Goal: Information Seeking & Learning: Check status

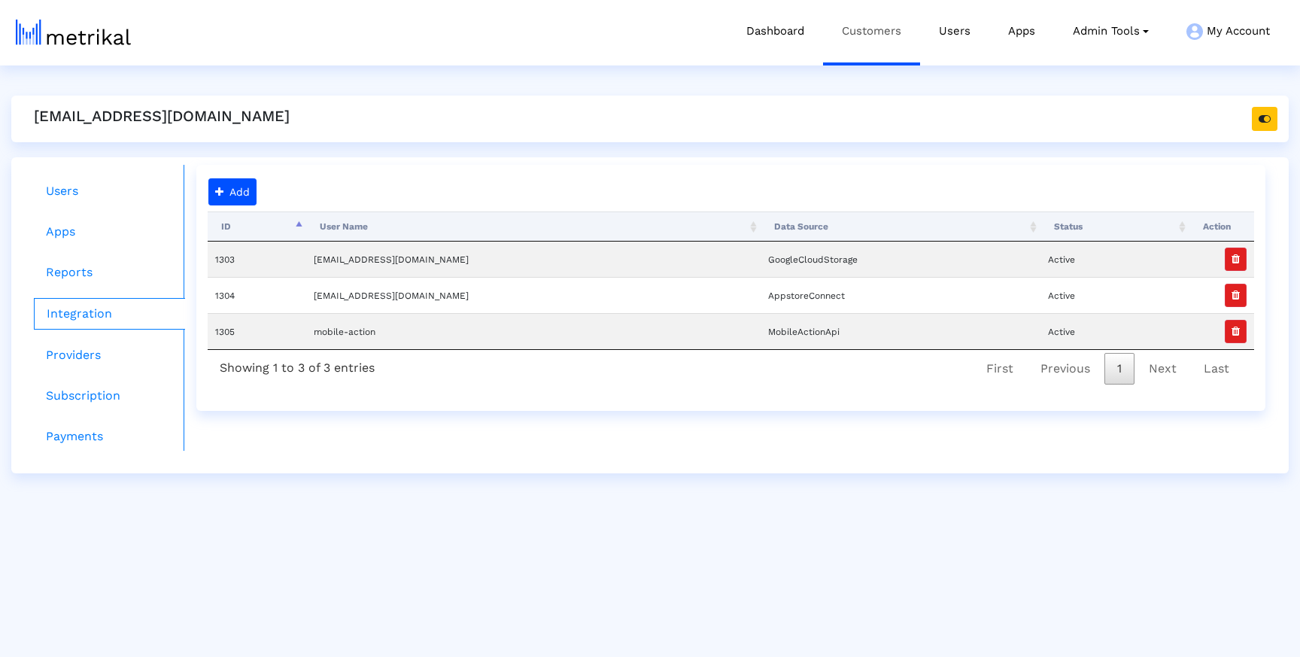
click at [882, 25] on link "Customers" at bounding box center [871, 31] width 97 height 62
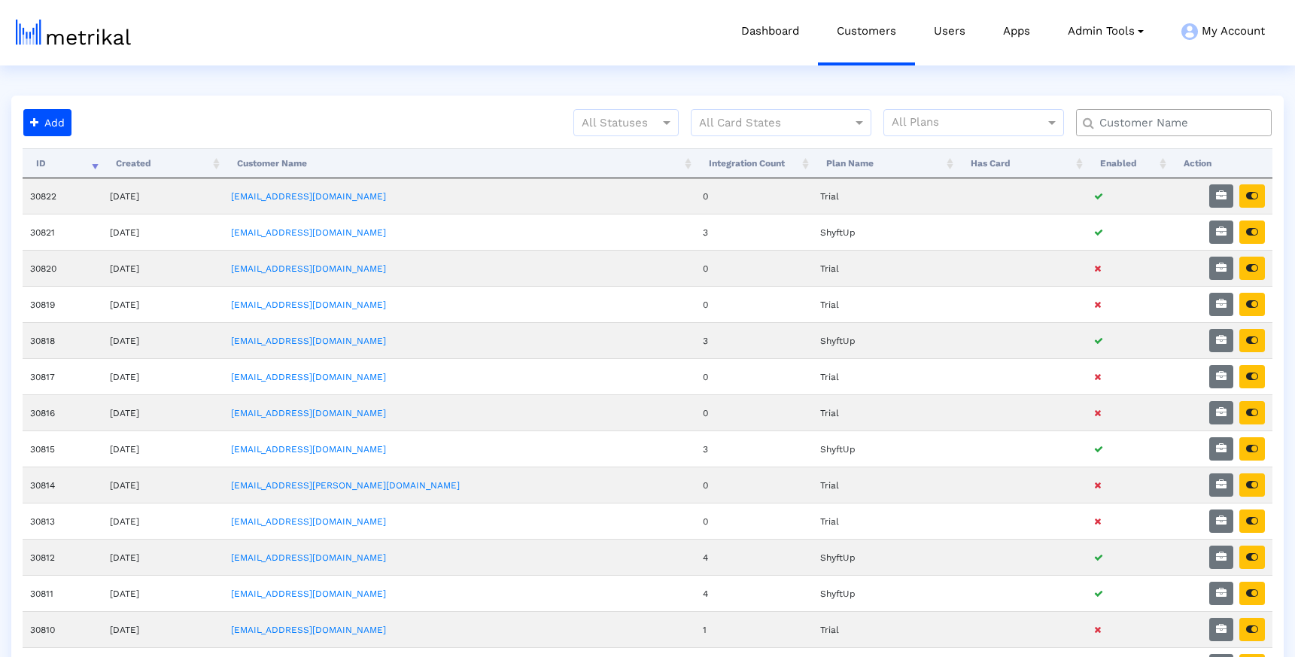
click at [1126, 115] on input "text" at bounding box center [1177, 123] width 177 height 16
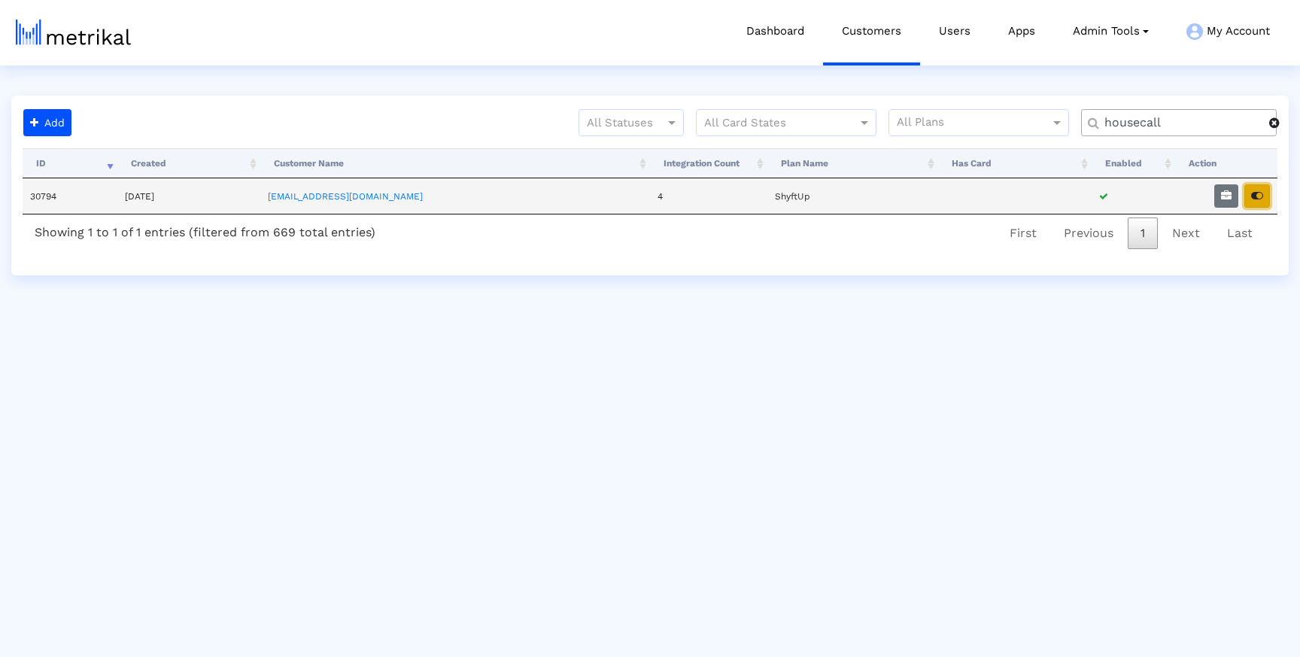
click at [1255, 191] on icon "button" at bounding box center [1257, 195] width 12 height 11
click at [1156, 123] on input "housecall" at bounding box center [1181, 123] width 175 height 16
type input "weat"
click at [1257, 199] on icon "button" at bounding box center [1257, 195] width 12 height 11
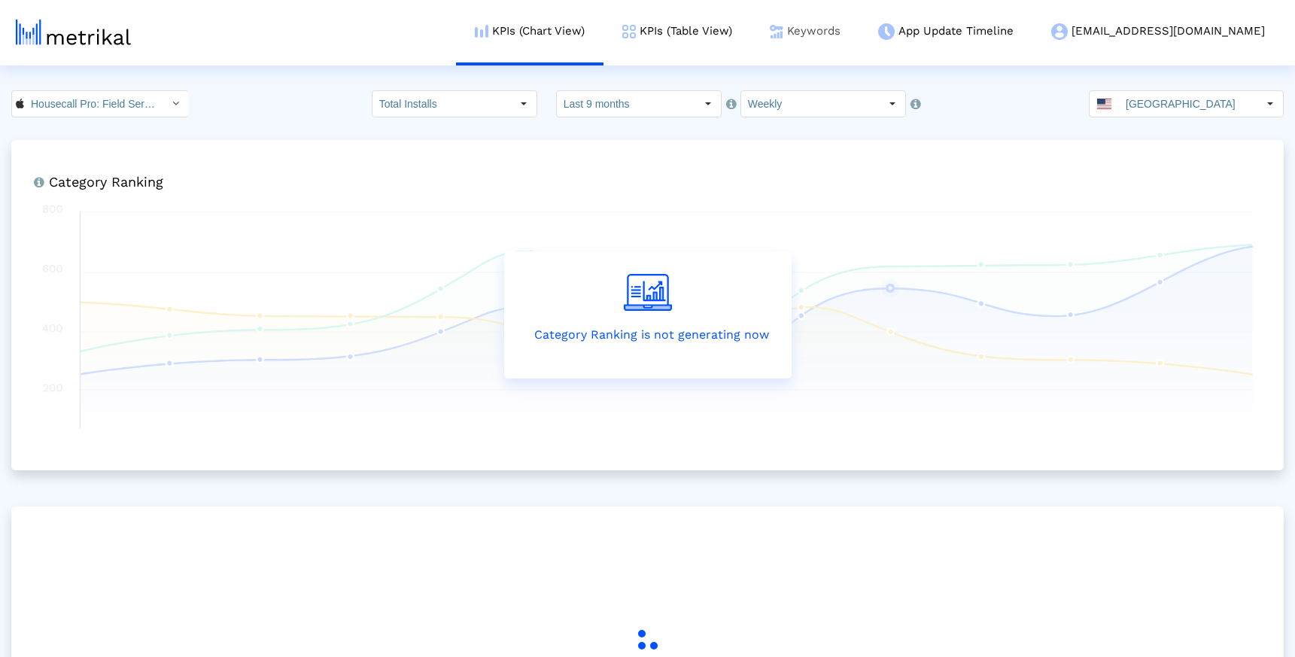
click at [856, 45] on link "Keywords" at bounding box center [805, 31] width 108 height 62
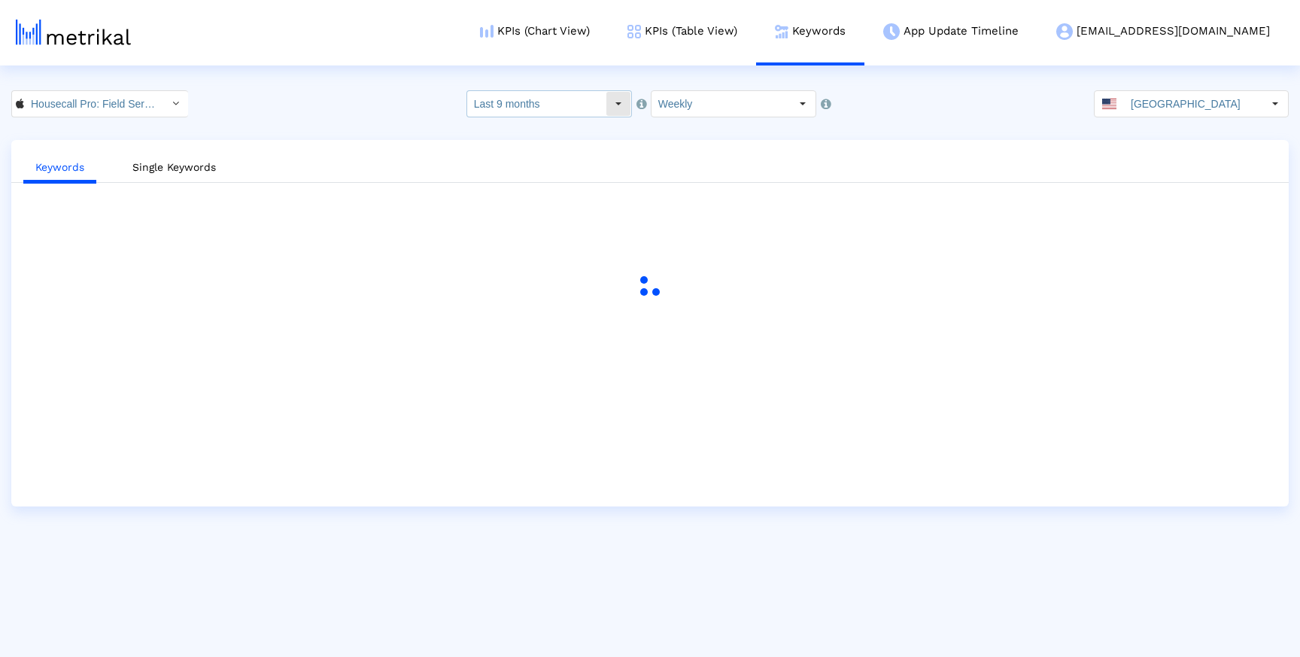
click at [625, 99] on div "Select" at bounding box center [619, 104] width 24 height 24
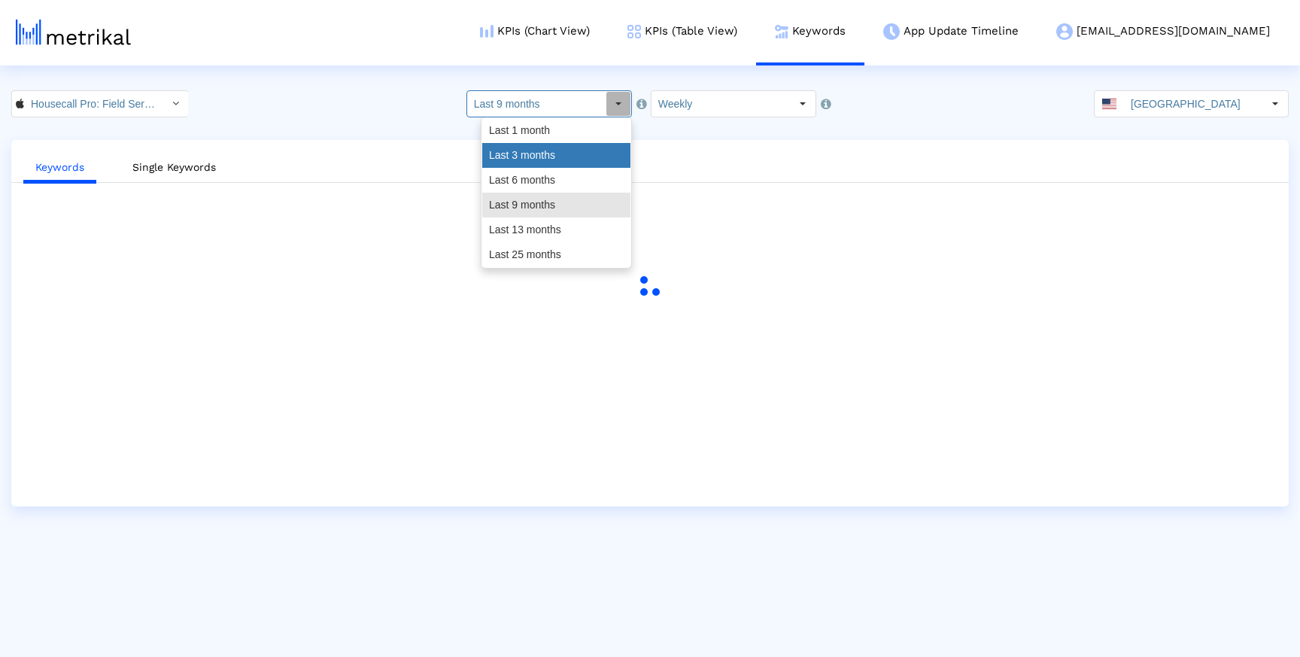
click at [546, 154] on div "Last 3 months" at bounding box center [556, 155] width 148 height 25
type input "Last 3 months"
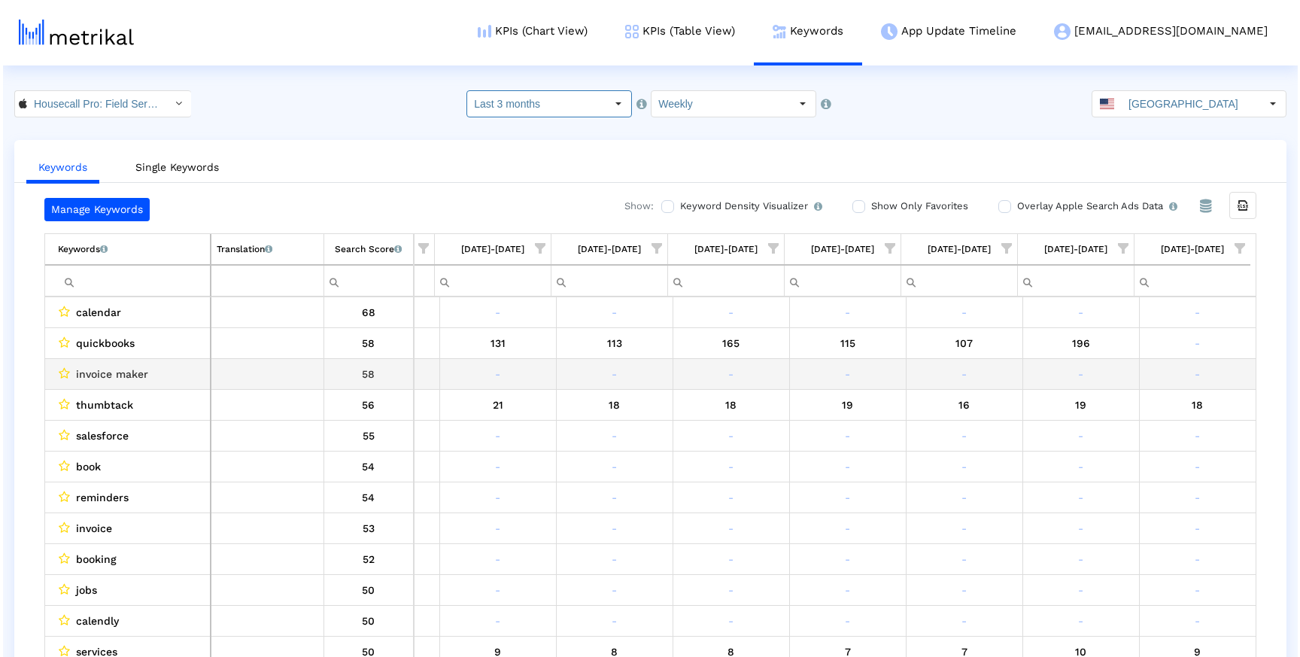
scroll to position [13, 0]
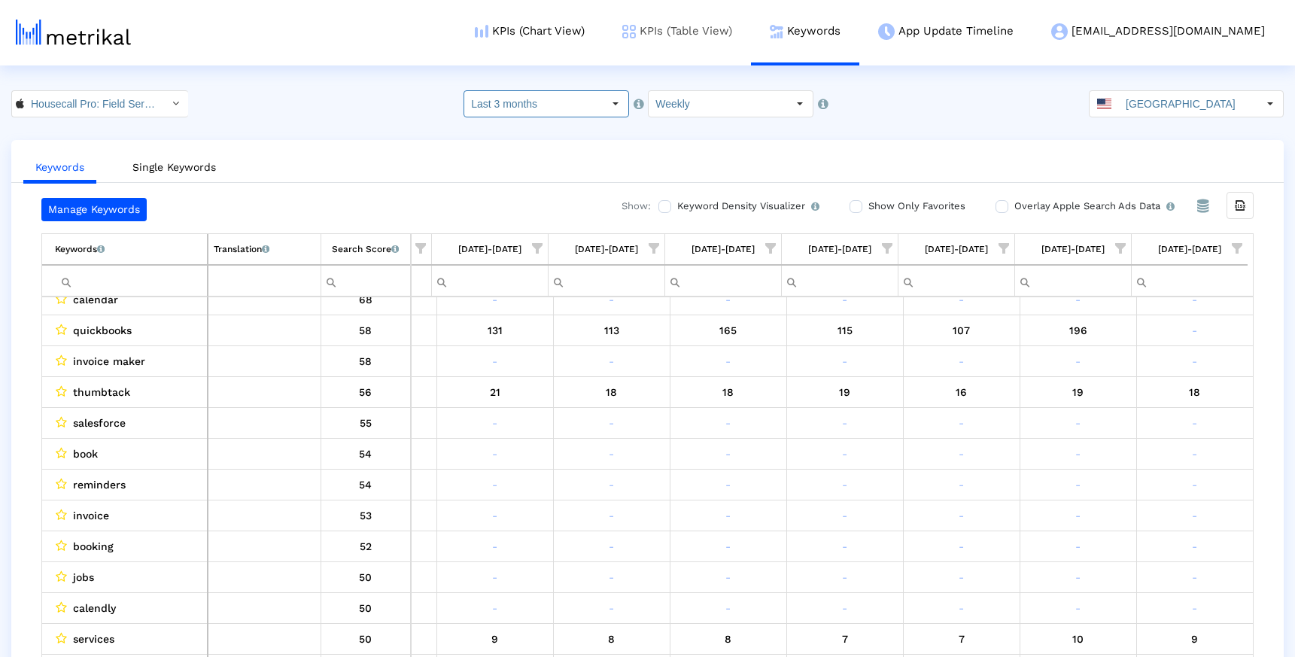
click at [742, 39] on link "KPIs (Table View)" at bounding box center [677, 31] width 147 height 62
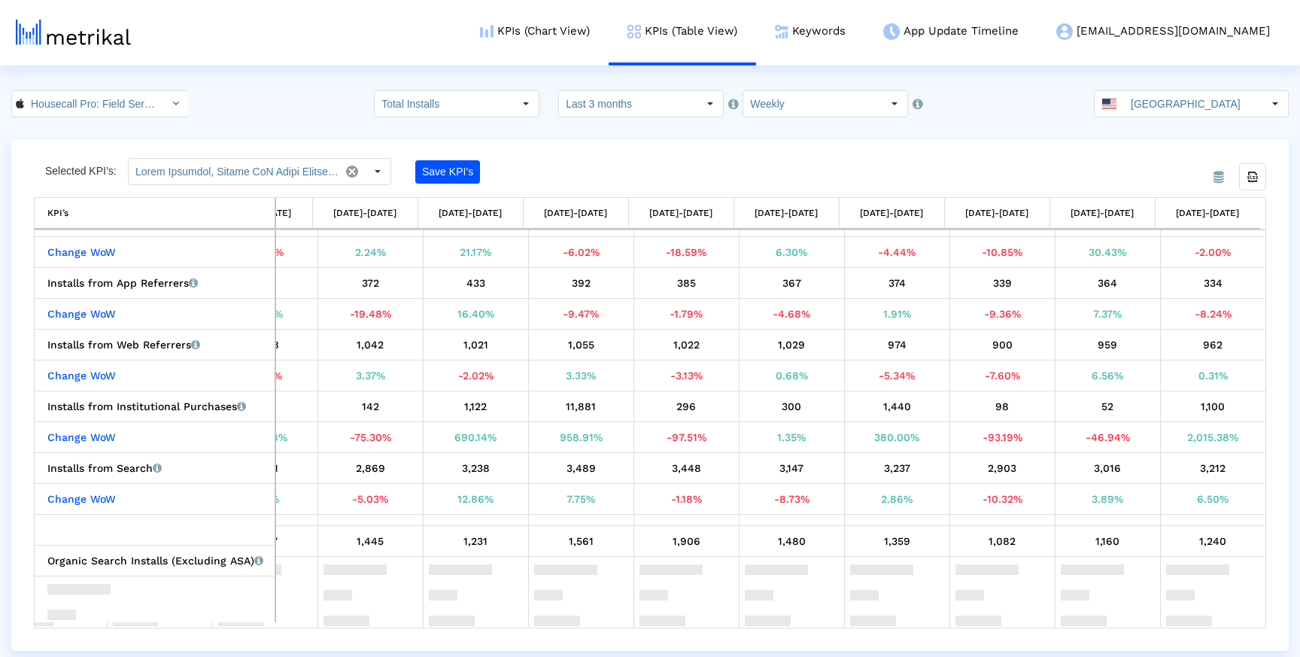
scroll to position [0, 385]
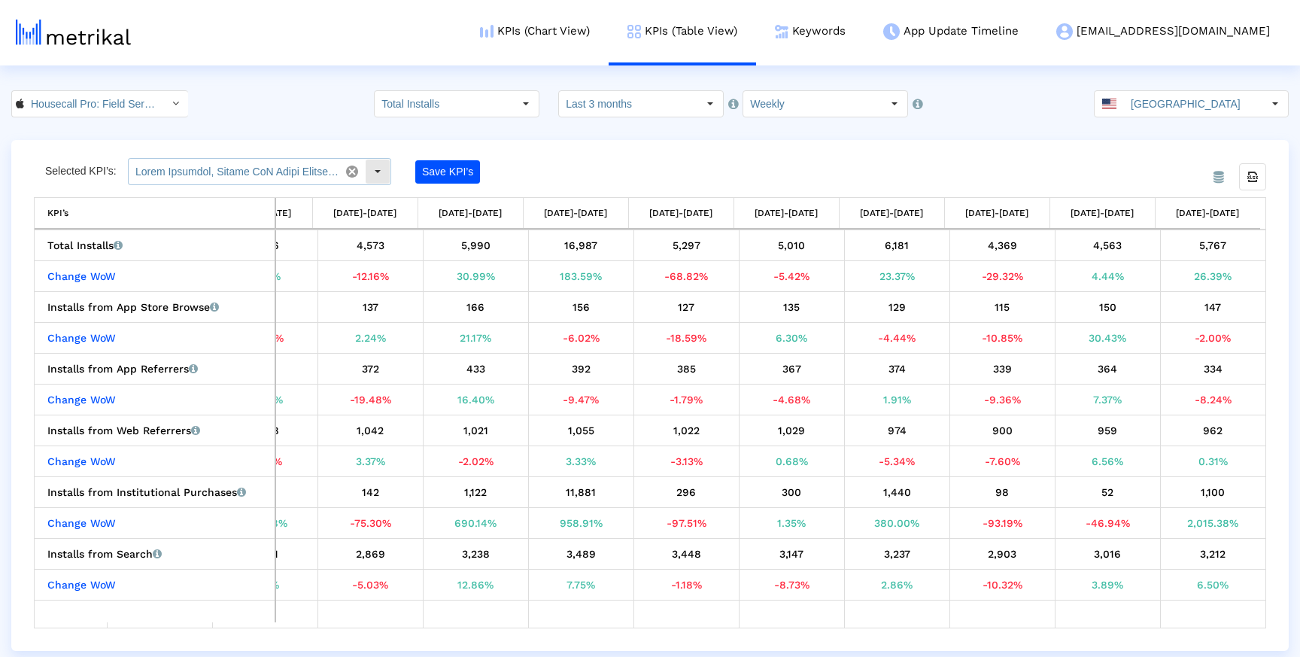
click at [379, 172] on div "Select" at bounding box center [378, 172] width 24 height 24
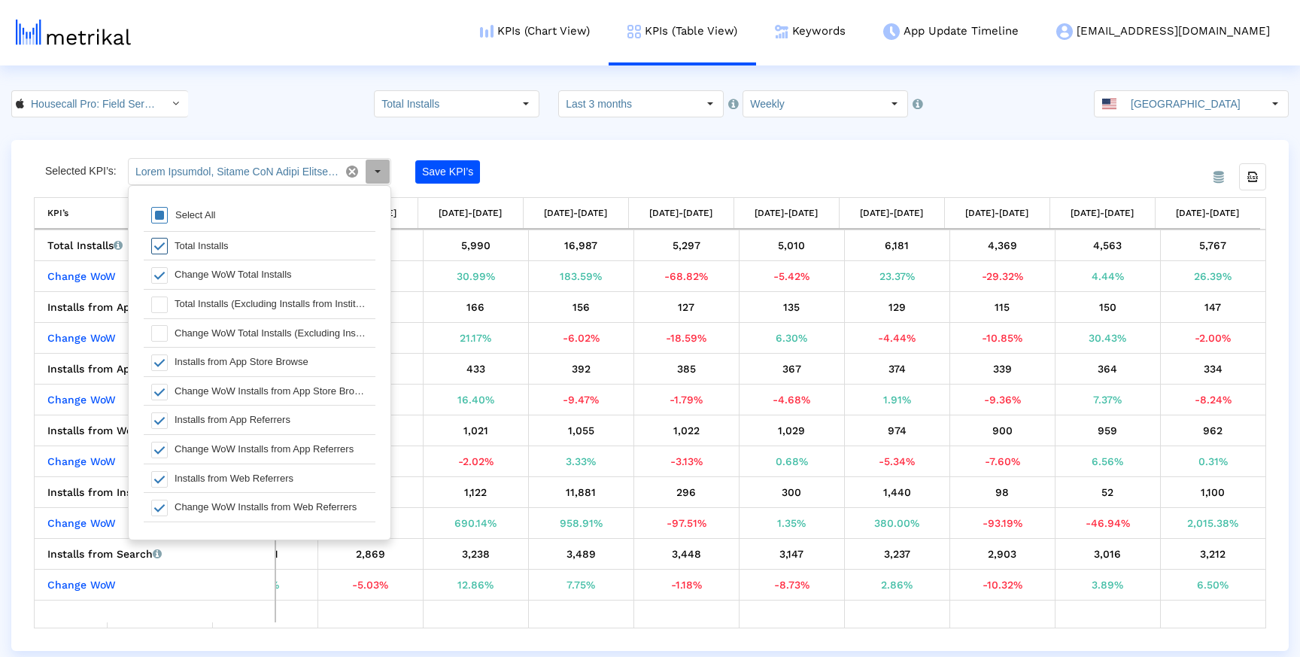
click at [170, 245] on div "Total Installs" at bounding box center [271, 246] width 208 height 29
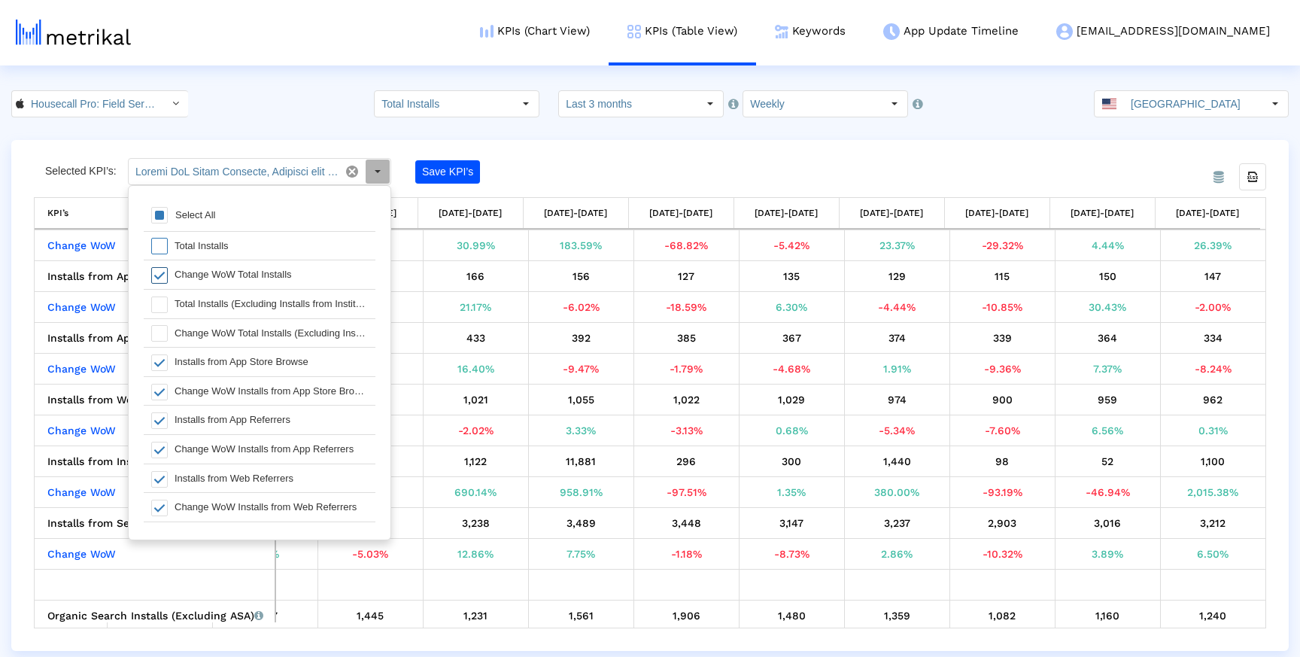
click at [169, 276] on div "Change WoW Total Installs" at bounding box center [271, 274] width 208 height 29
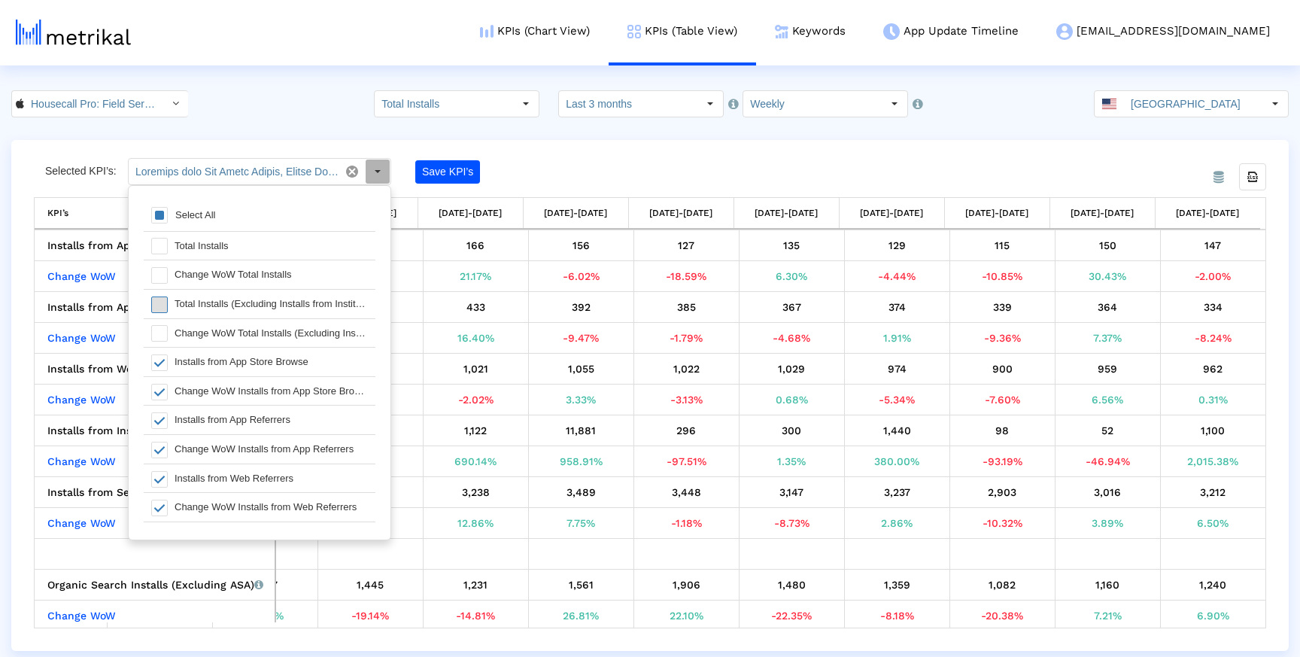
click at [166, 304] on span at bounding box center [159, 304] width 17 height 17
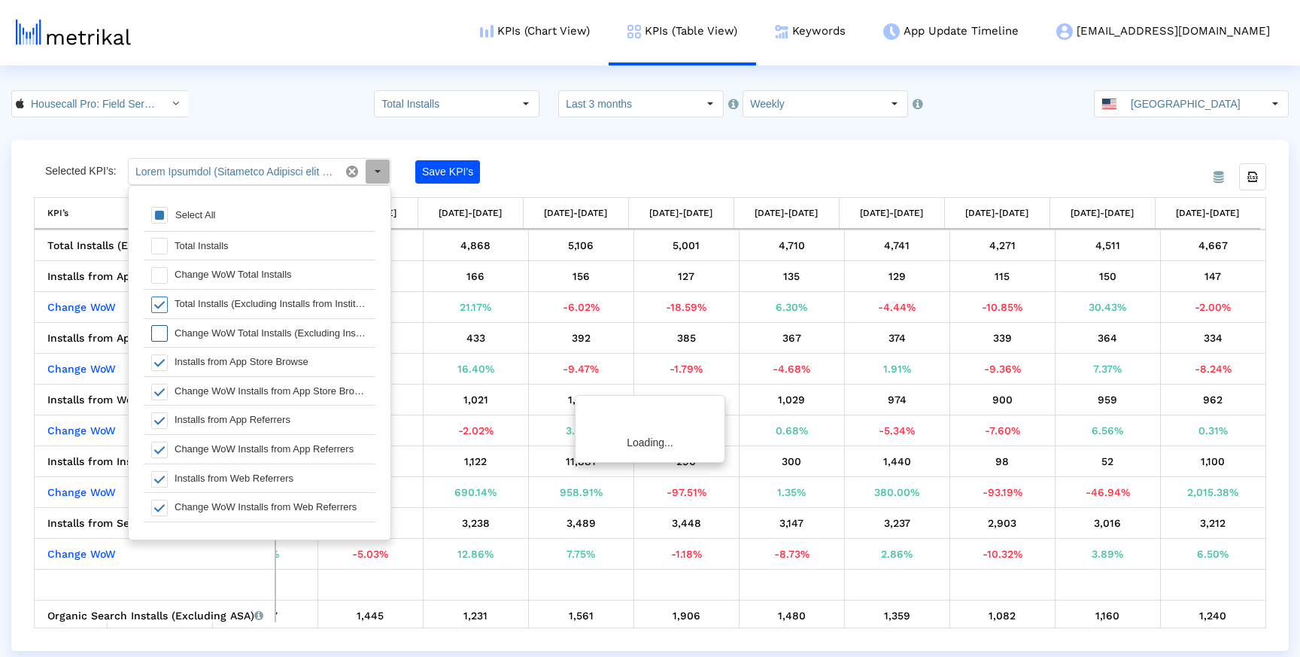
click at [166, 326] on span at bounding box center [159, 333] width 17 height 17
type input "Total Installs (Excluding Installs from Institutional Purchases), Change WoW To…"
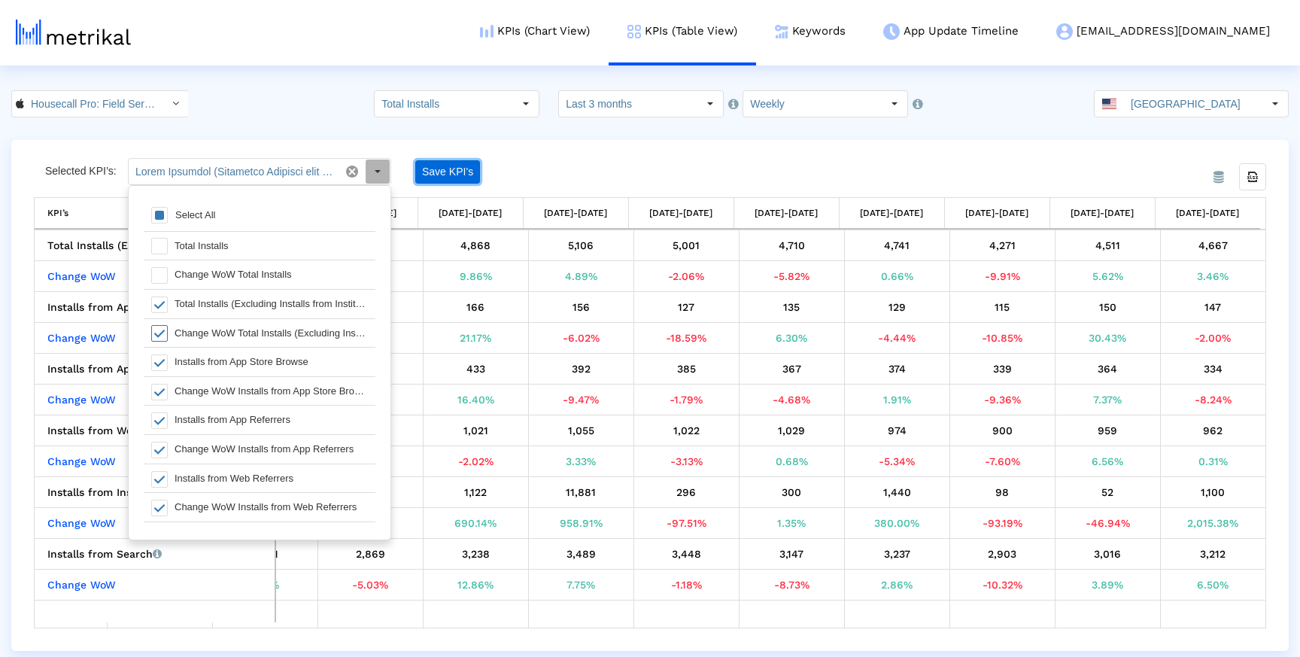
click at [446, 169] on button "Save KPI’s" at bounding box center [447, 171] width 65 height 23
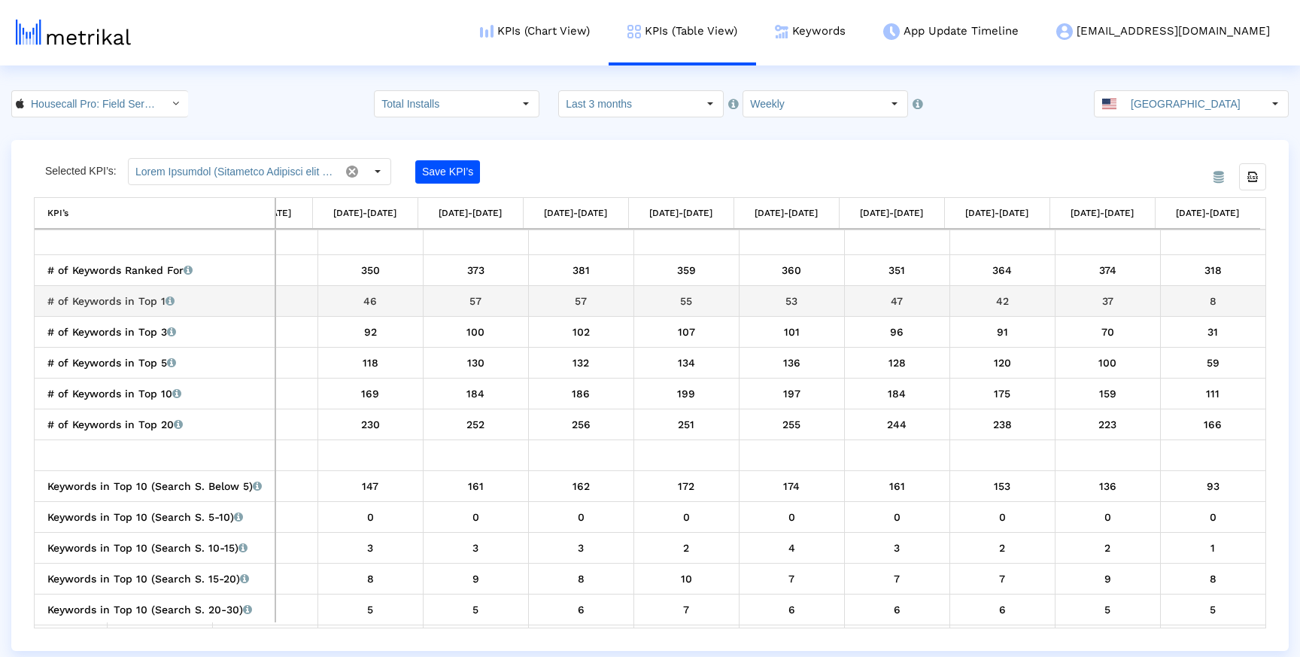
drag, startPoint x: 1202, startPoint y: 302, endPoint x: 1219, endPoint y: 302, distance: 17.3
click at [1219, 302] on div "8" at bounding box center [1213, 301] width 95 height 20
click at [1133, 159] on div "Selected KPI’s: Pull down to refresh... Release to refresh... Refreshing... Sel…" at bounding box center [650, 393] width 1233 height 470
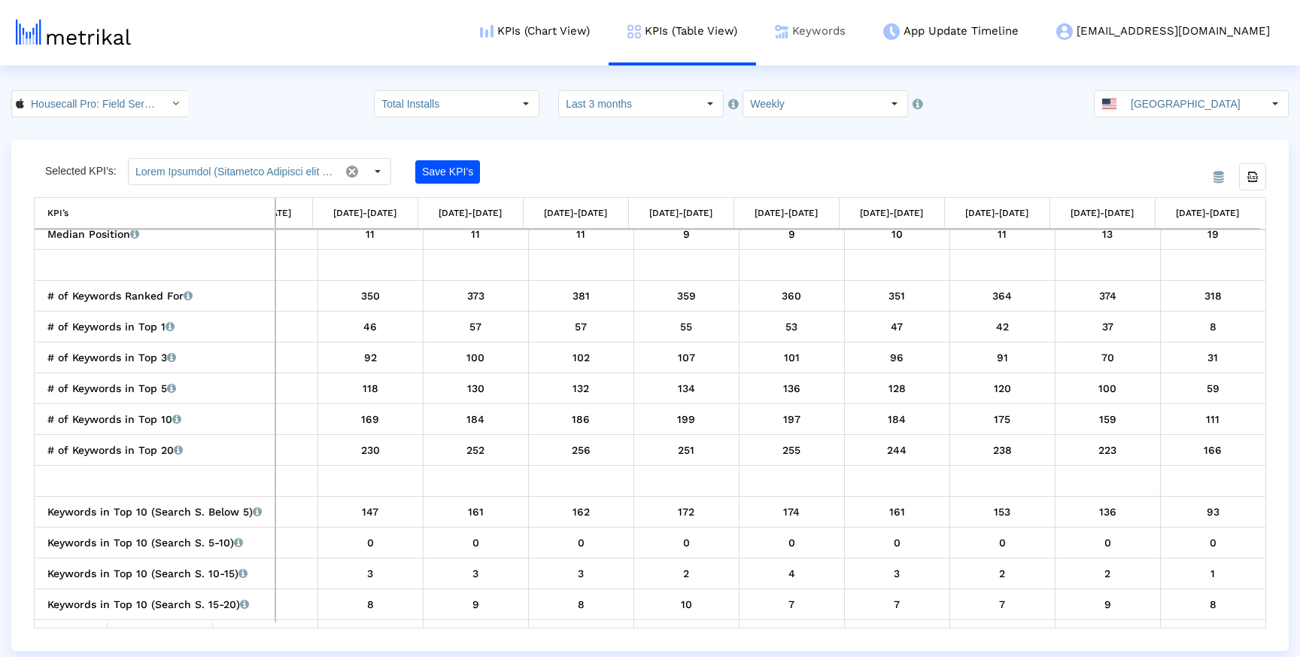
click at [863, 34] on link "Keywords" at bounding box center [810, 31] width 108 height 62
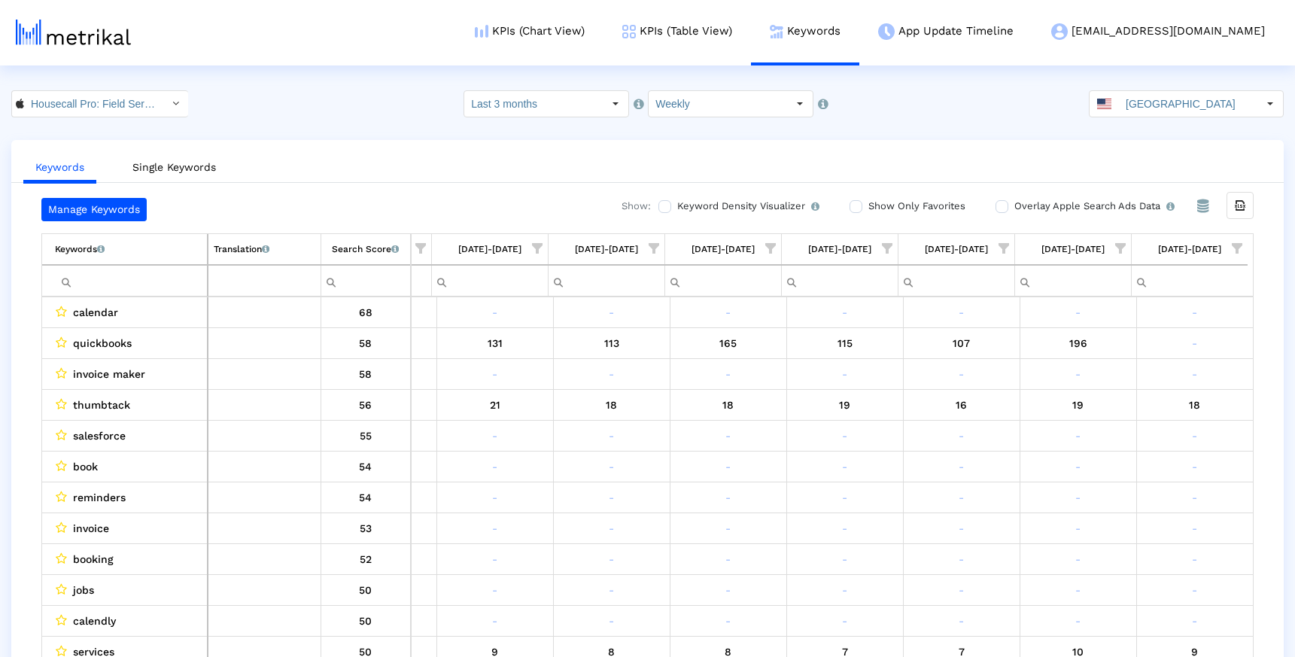
click at [1120, 243] on span "Show filter options for column '09/07/25-09/13/25'" at bounding box center [1120, 248] width 11 height 11
click at [972, 357] on span "Filter options" at bounding box center [973, 357] width 17 height 17
click at [978, 473] on div "OK" at bounding box center [995, 480] width 74 height 23
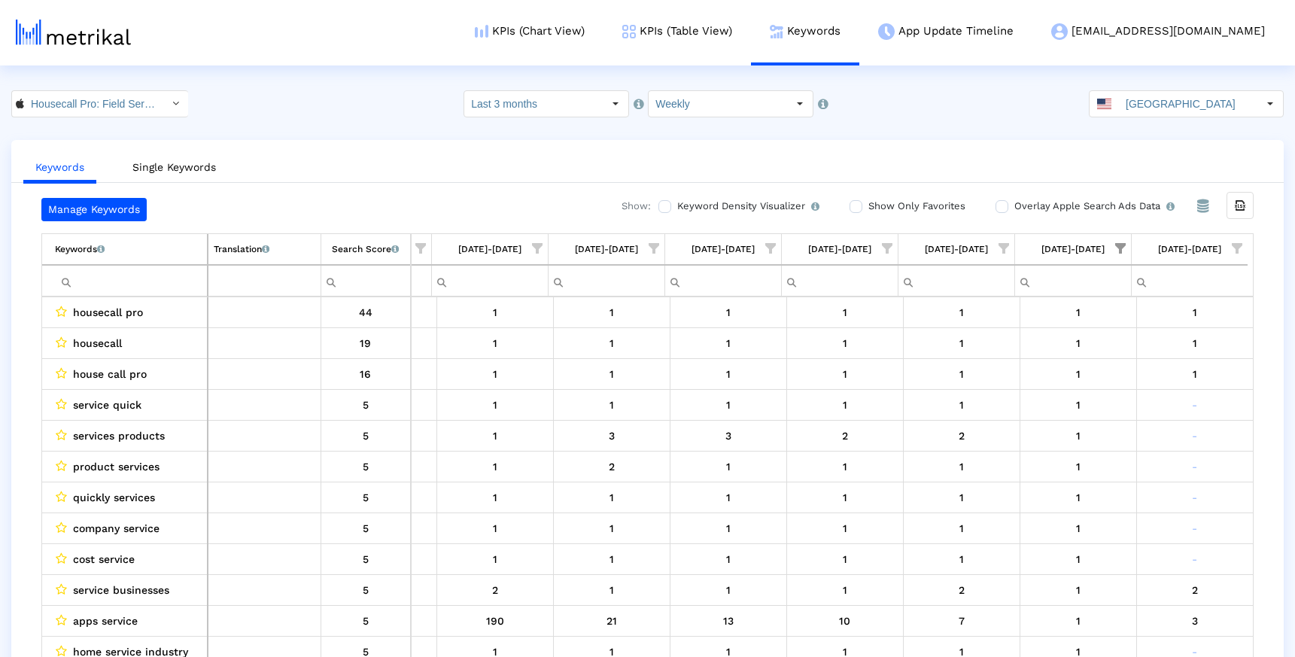
click at [1242, 243] on span "Show filter options for column '09/14/25-09/20/25'" at bounding box center [1237, 248] width 11 height 11
click at [1093, 326] on span "Filter options" at bounding box center [1089, 327] width 17 height 17
click at [1109, 482] on span "OK" at bounding box center [1112, 480] width 14 height 12
click at [1266, 490] on div "Manage Keywords Show: Keyword Density Visualizer Turn this on to view where and…" at bounding box center [647, 431] width 1273 height 467
click at [692, 35] on link "KPIs (Table View)" at bounding box center [677, 31] width 147 height 62
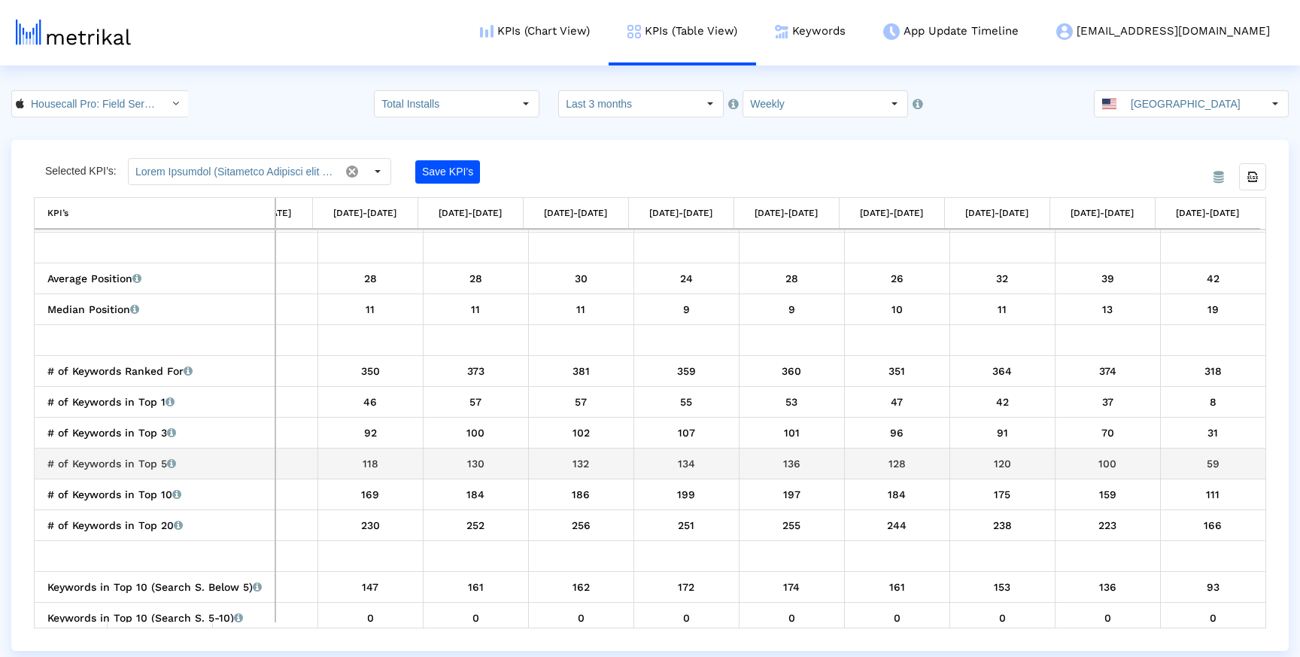
scroll to position [1758, 0]
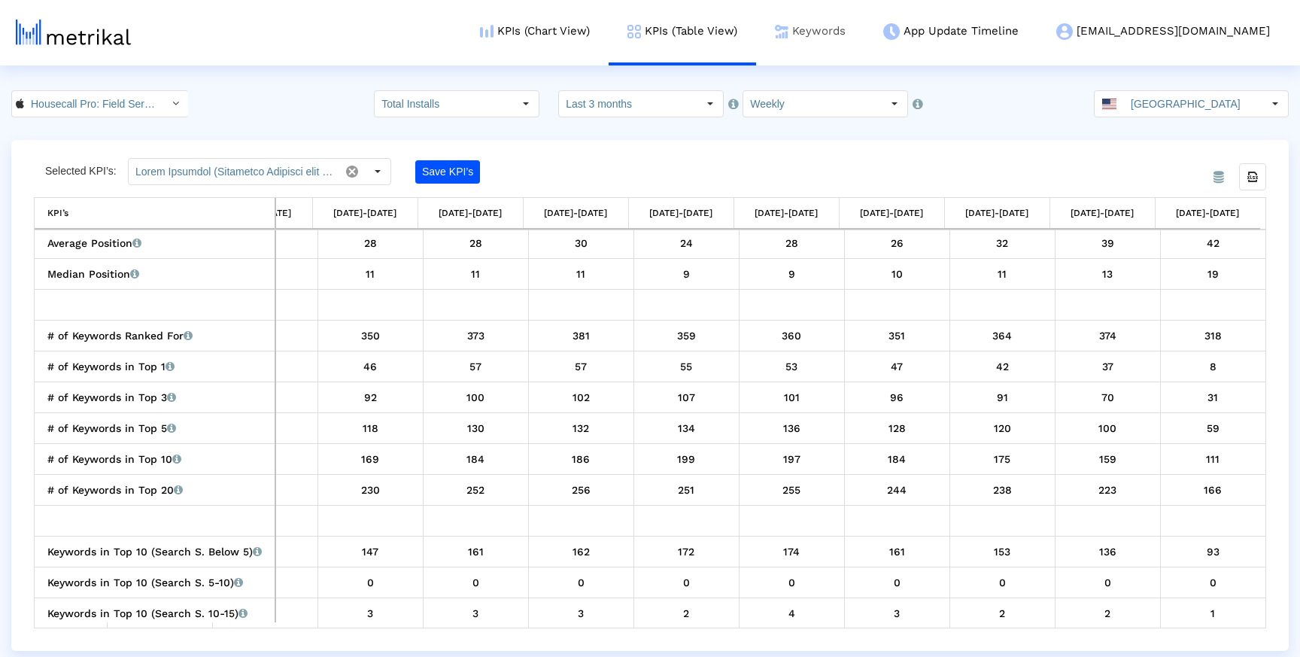
click at [837, 32] on link "Keywords" at bounding box center [810, 31] width 108 height 62
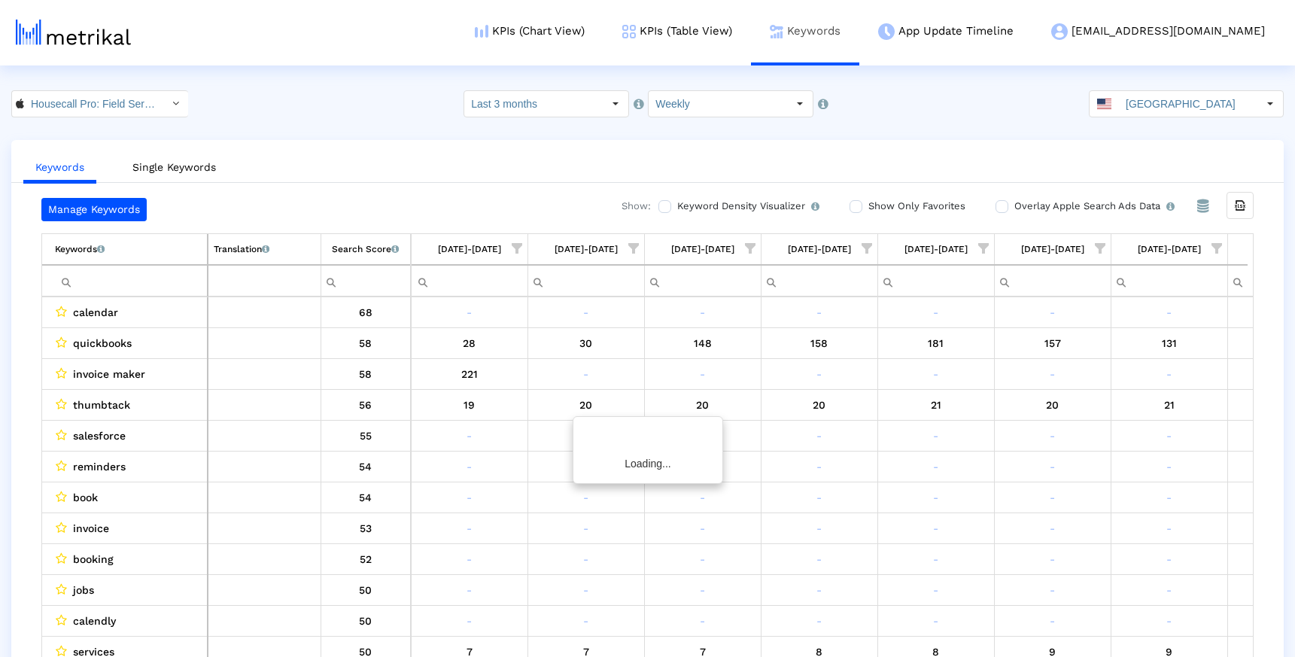
scroll to position [0, 680]
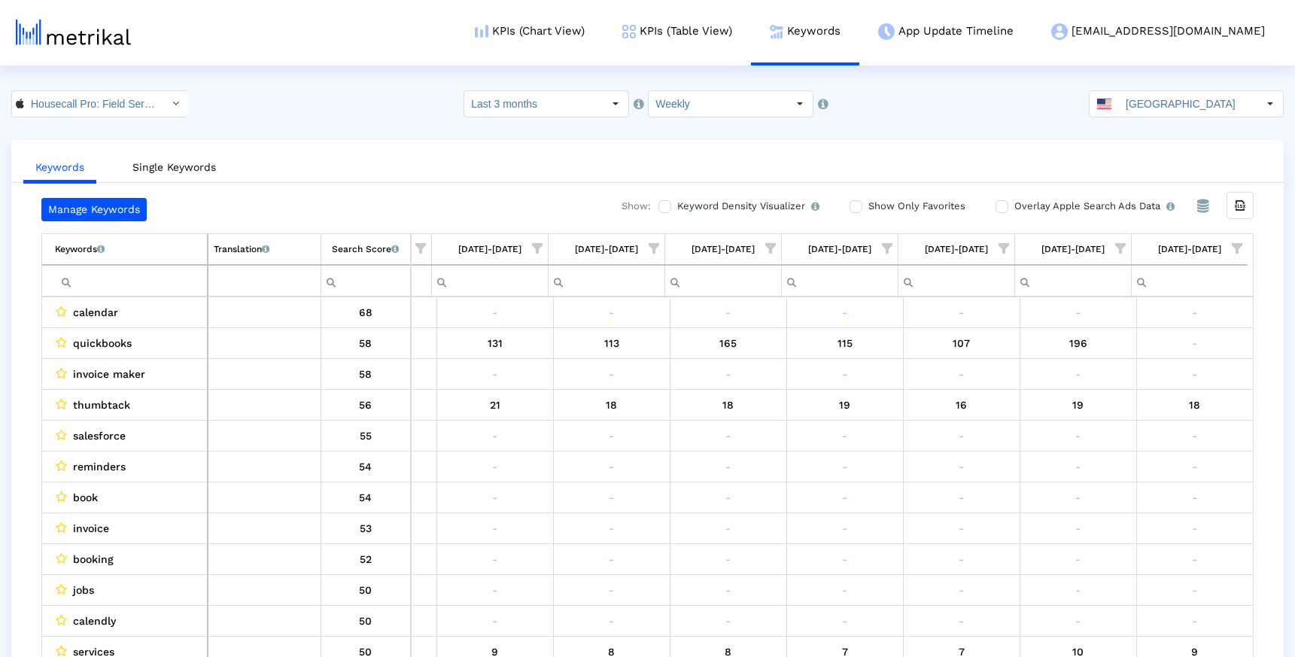
click at [1115, 243] on span "Show filter options for column '09/07/25-09/13/25'" at bounding box center [1120, 248] width 11 height 11
click at [969, 357] on span "Filter options" at bounding box center [973, 357] width 17 height 17
click at [984, 480] on div "OK" at bounding box center [995, 480] width 74 height 23
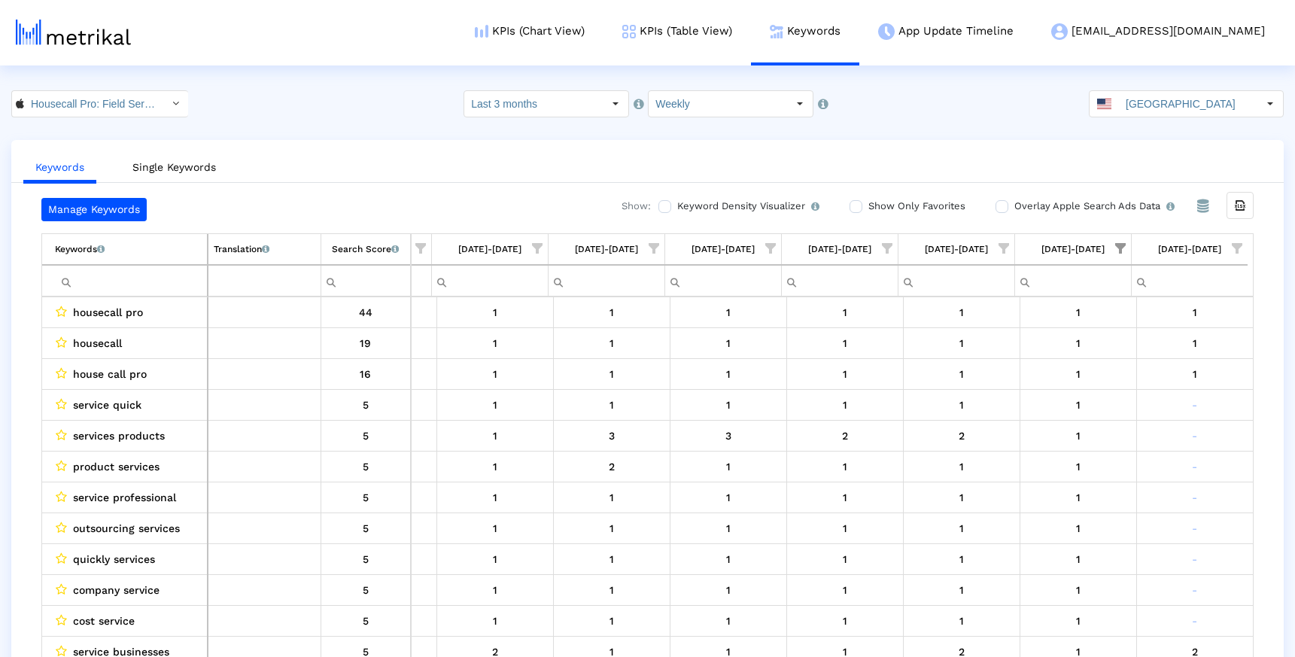
click at [1236, 245] on span "Show filter options for column '09/14/25-09/20/25'" at bounding box center [1237, 248] width 11 height 11
click at [1096, 321] on span "Filter options" at bounding box center [1089, 327] width 17 height 17
click at [1107, 474] on span "OK" at bounding box center [1112, 480] width 14 height 12
click at [1232, 254] on span "Show filter options for column '09/14/25-09/20/25'" at bounding box center [1237, 248] width 11 height 11
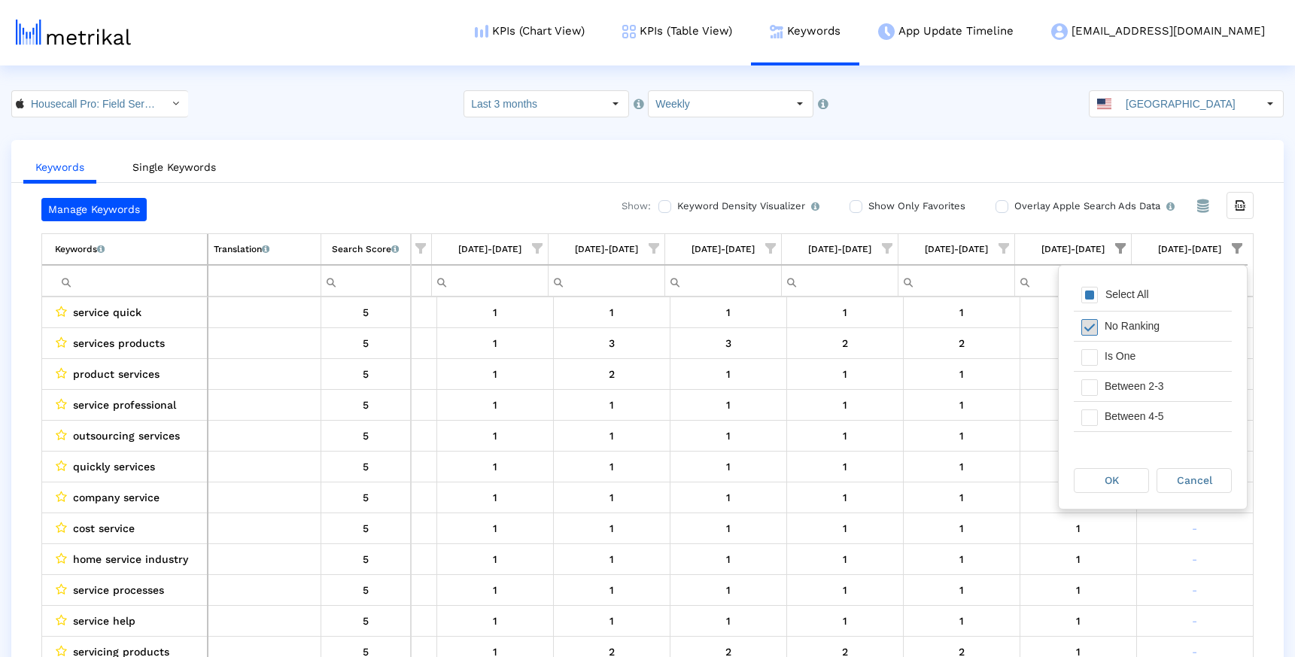
click at [1093, 332] on span "Filter options" at bounding box center [1089, 327] width 17 height 17
click at [1092, 327] on span "Filter options" at bounding box center [1089, 327] width 17 height 17
click at [1092, 290] on span "Filter options" at bounding box center [1089, 295] width 17 height 17
click at [1078, 362] on div "Filter options" at bounding box center [1085, 356] width 23 height 29
click at [1116, 480] on span "OK" at bounding box center [1112, 480] width 14 height 12
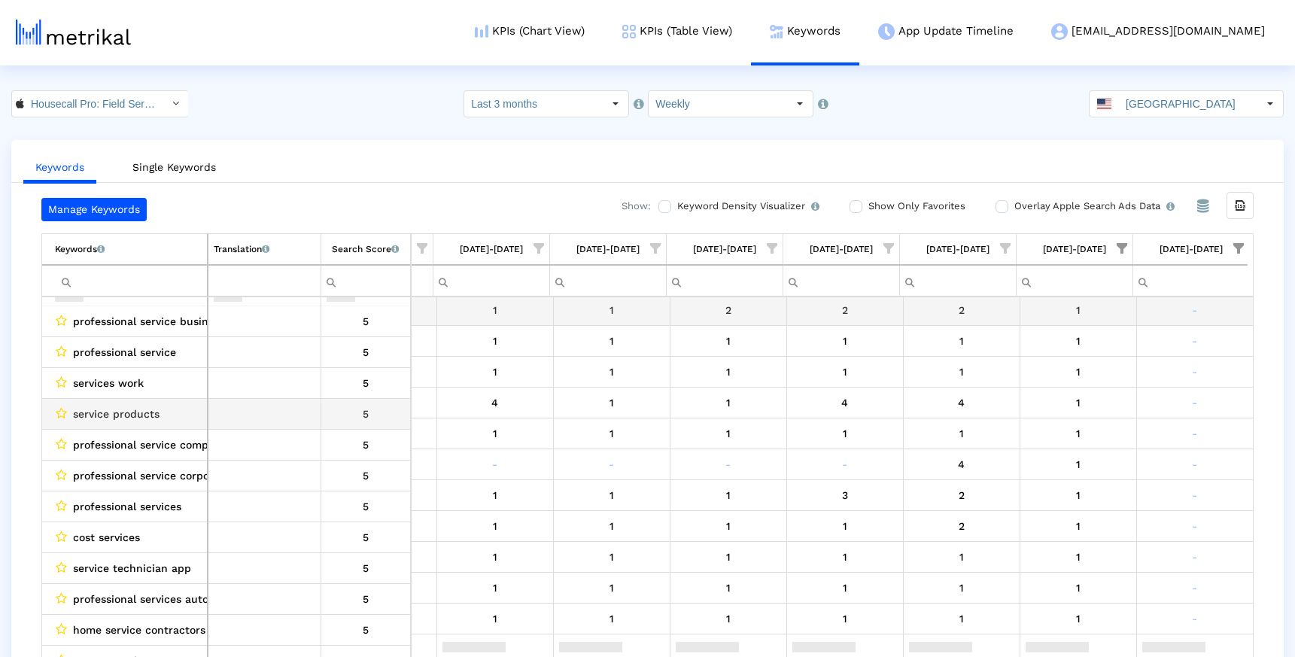
scroll to position [533, 0]
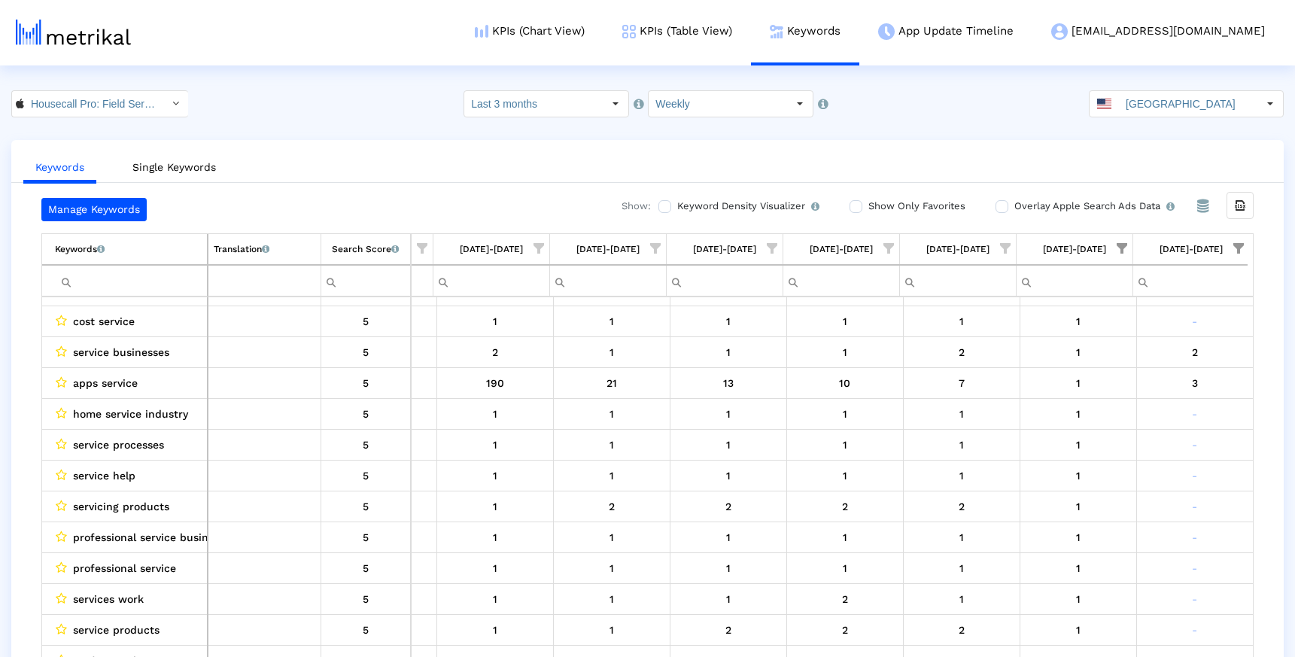
click at [1124, 245] on span "Show filter options for column '09/07/25-09/13/25'" at bounding box center [1122, 248] width 11 height 11
click at [975, 351] on span "Filter options" at bounding box center [974, 357] width 17 height 17
click at [976, 358] on span "Filter options" at bounding box center [974, 357] width 17 height 17
click at [978, 385] on span "Filter options" at bounding box center [974, 387] width 17 height 17
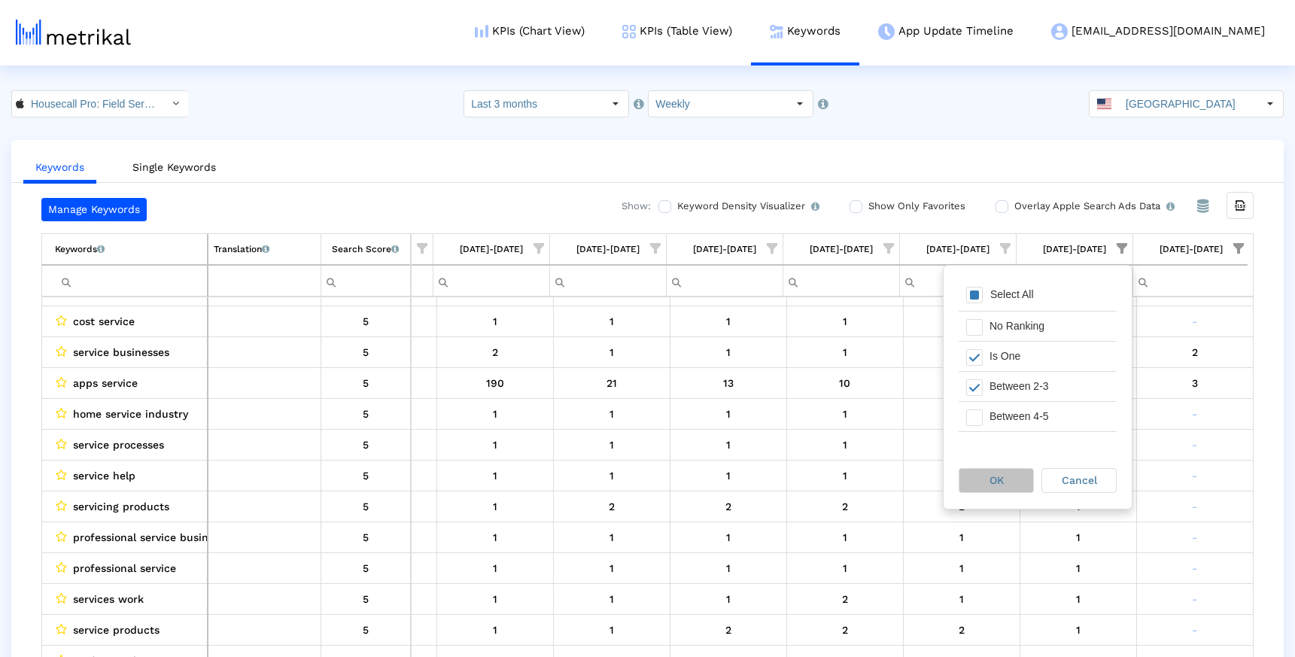
click at [1005, 470] on div "OK" at bounding box center [996, 480] width 74 height 23
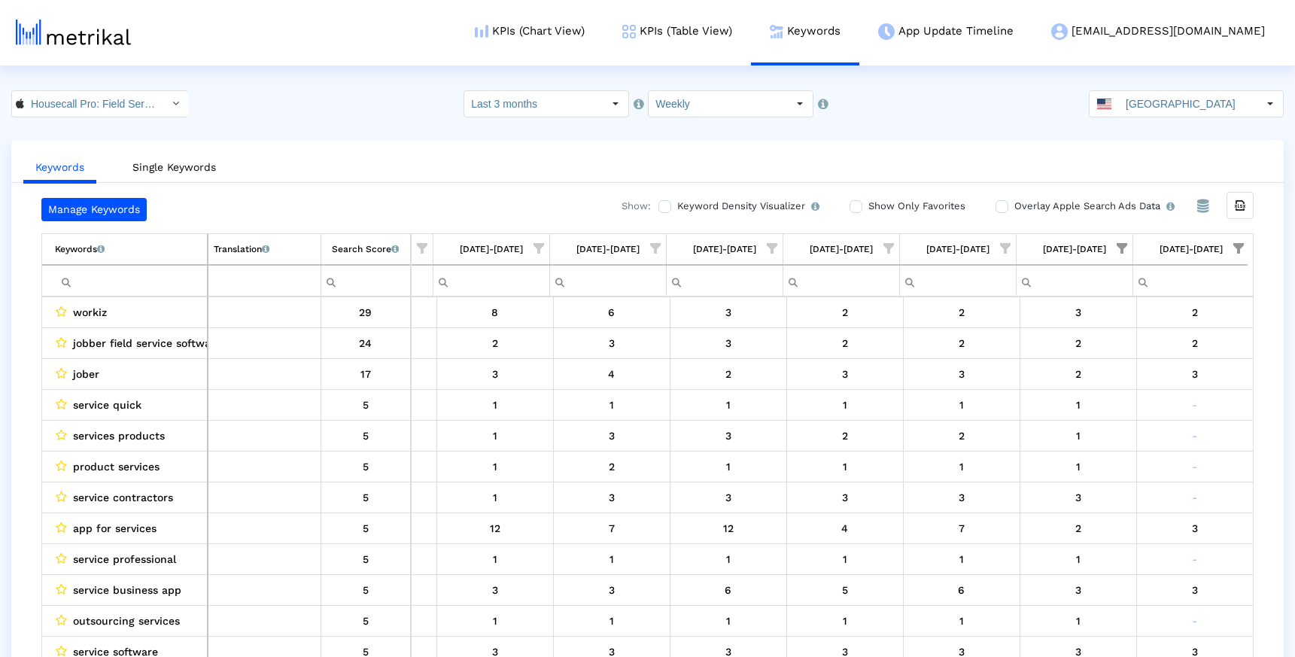
click at [1238, 249] on span "Show filter options for column '09/14/25-09/20/25'" at bounding box center [1238, 248] width 11 height 11
click at [1094, 386] on span "Filter options" at bounding box center [1091, 387] width 17 height 17
click at [1113, 485] on span "OK" at bounding box center [1113, 480] width 14 height 12
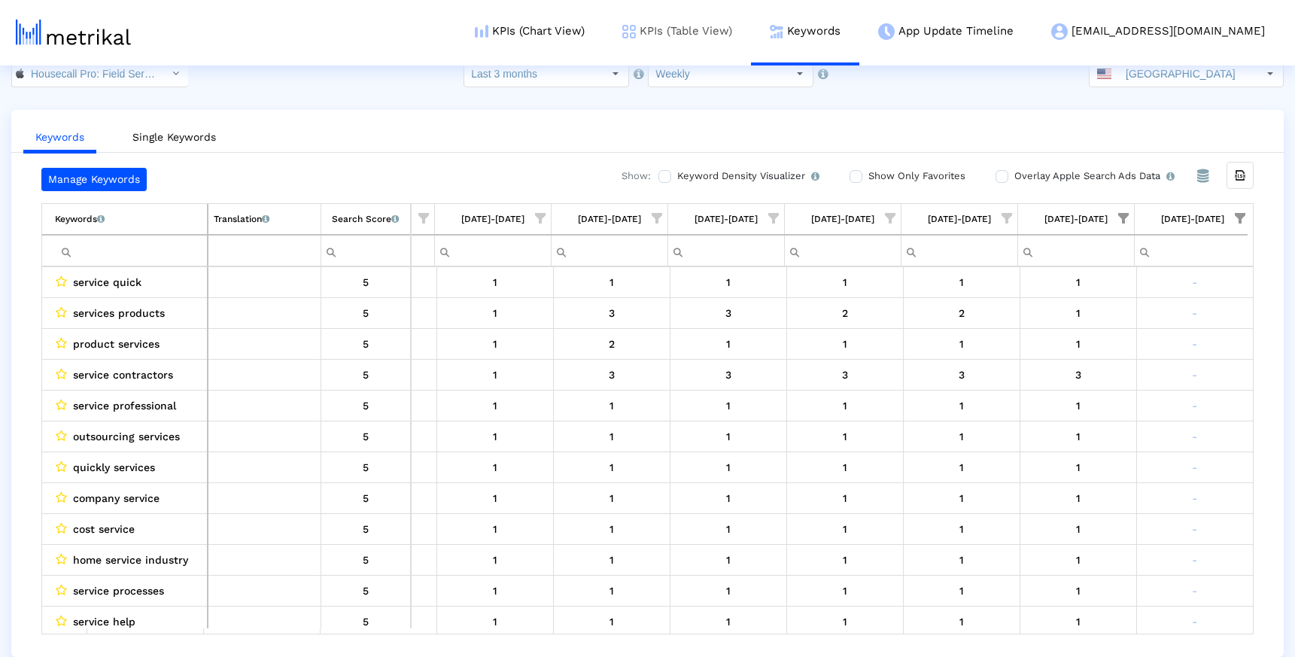
click at [751, 25] on link "KPIs (Table View)" at bounding box center [677, 31] width 147 height 62
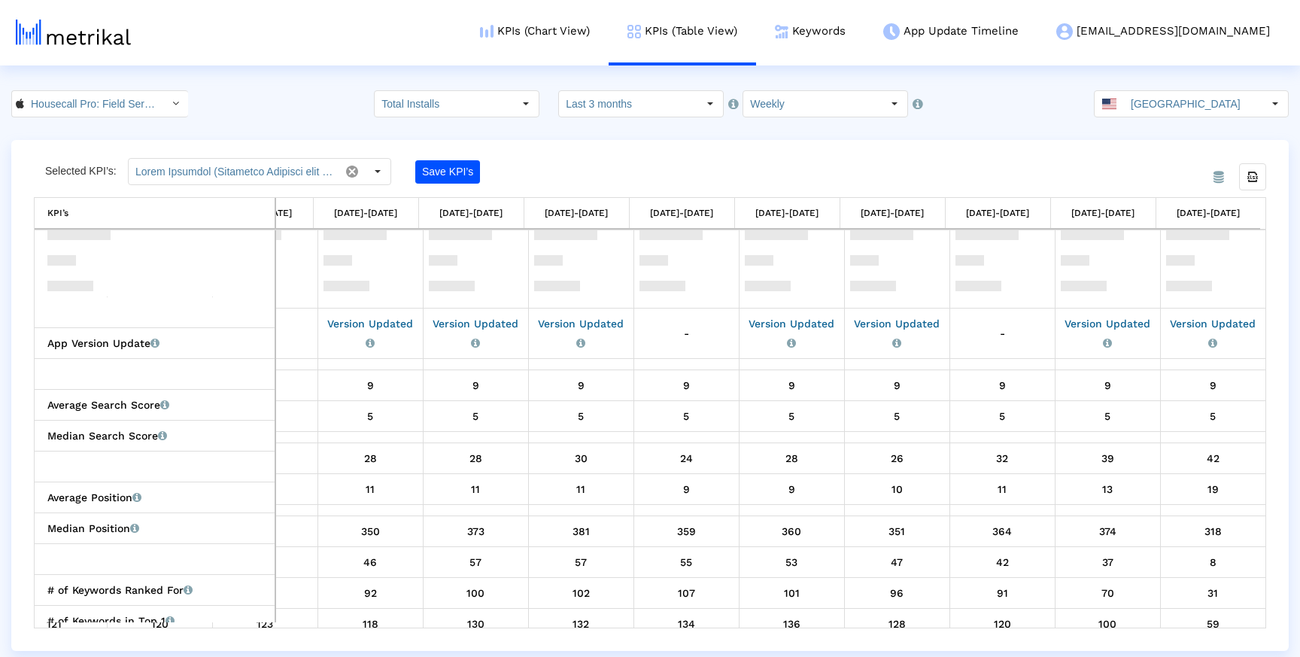
scroll to position [1422, 384]
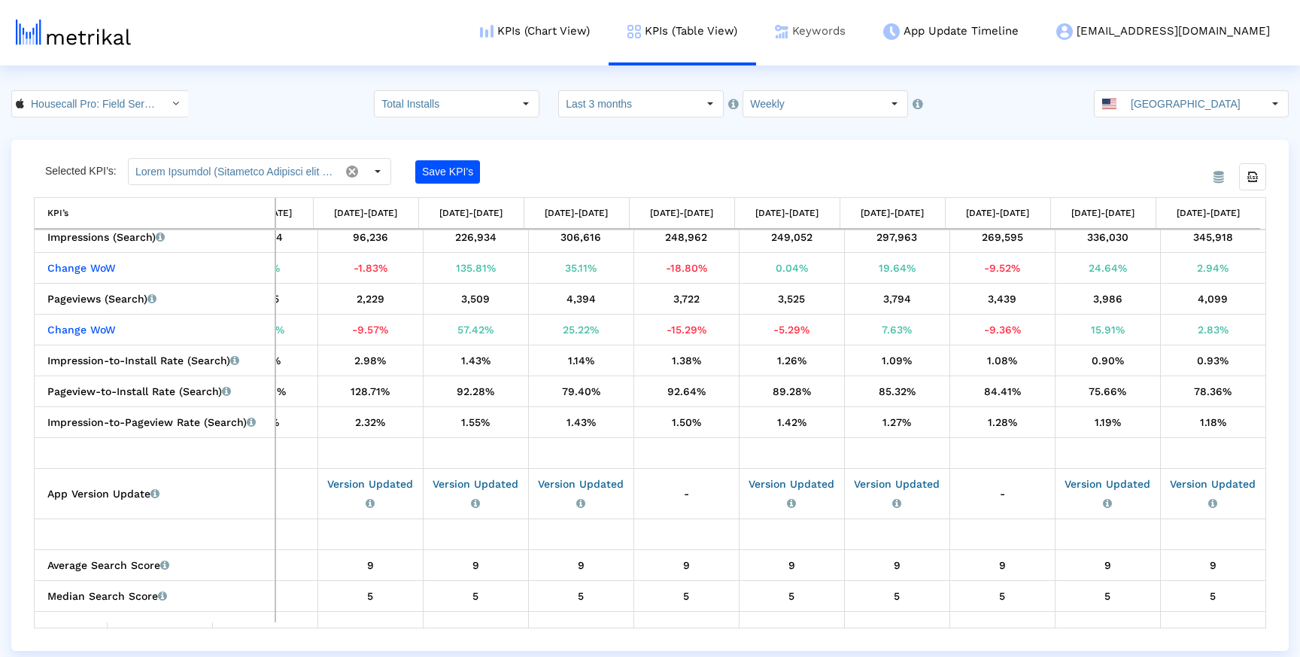
click at [843, 41] on link "Keywords" at bounding box center [810, 31] width 108 height 62
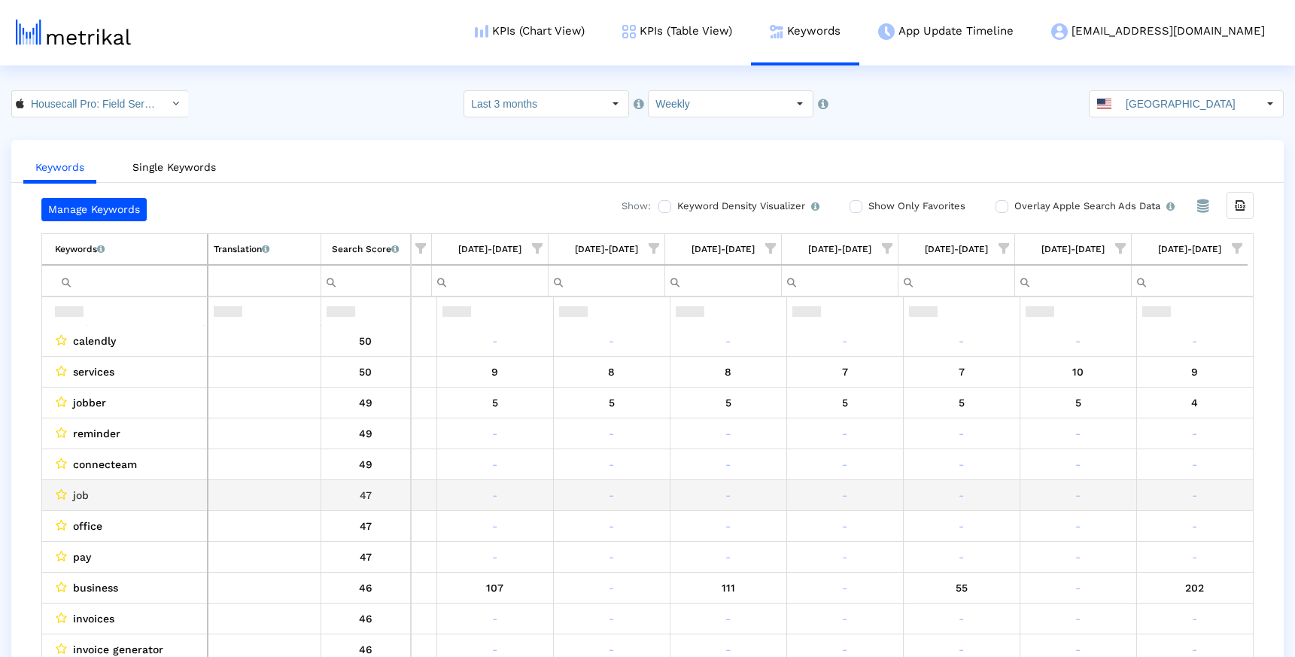
scroll to position [328, 680]
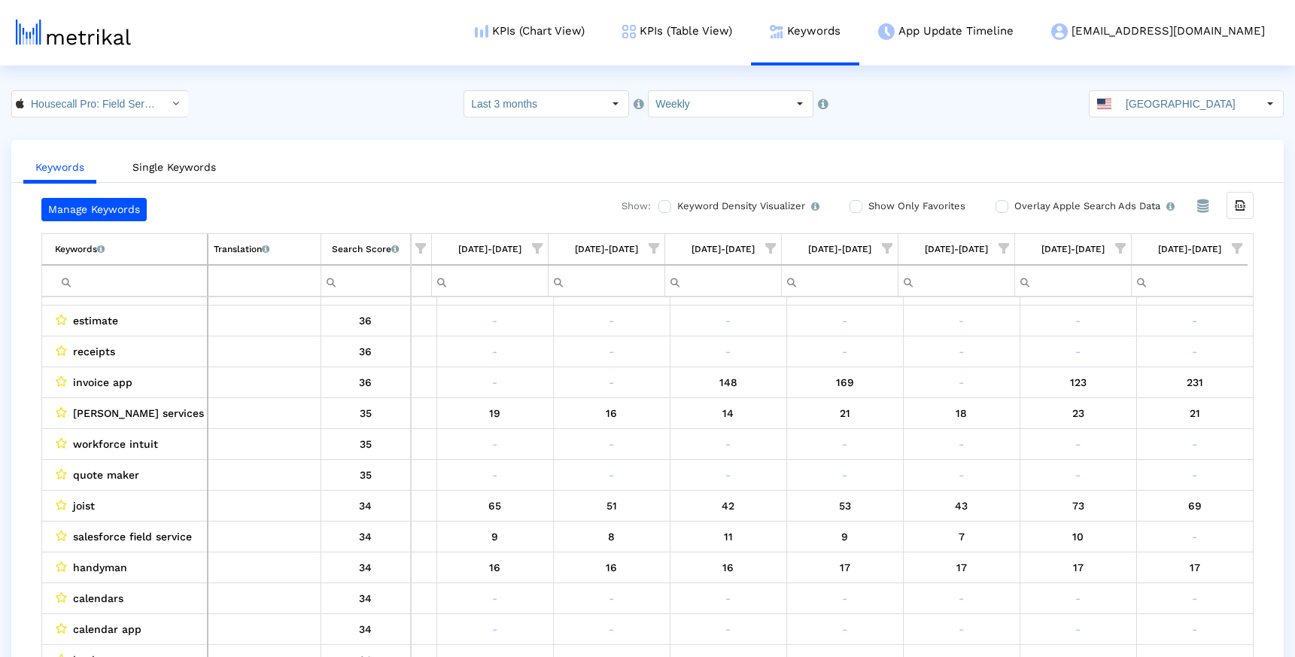
click at [953, 151] on ul "Keywords Single Keywords" at bounding box center [647, 164] width 1273 height 35
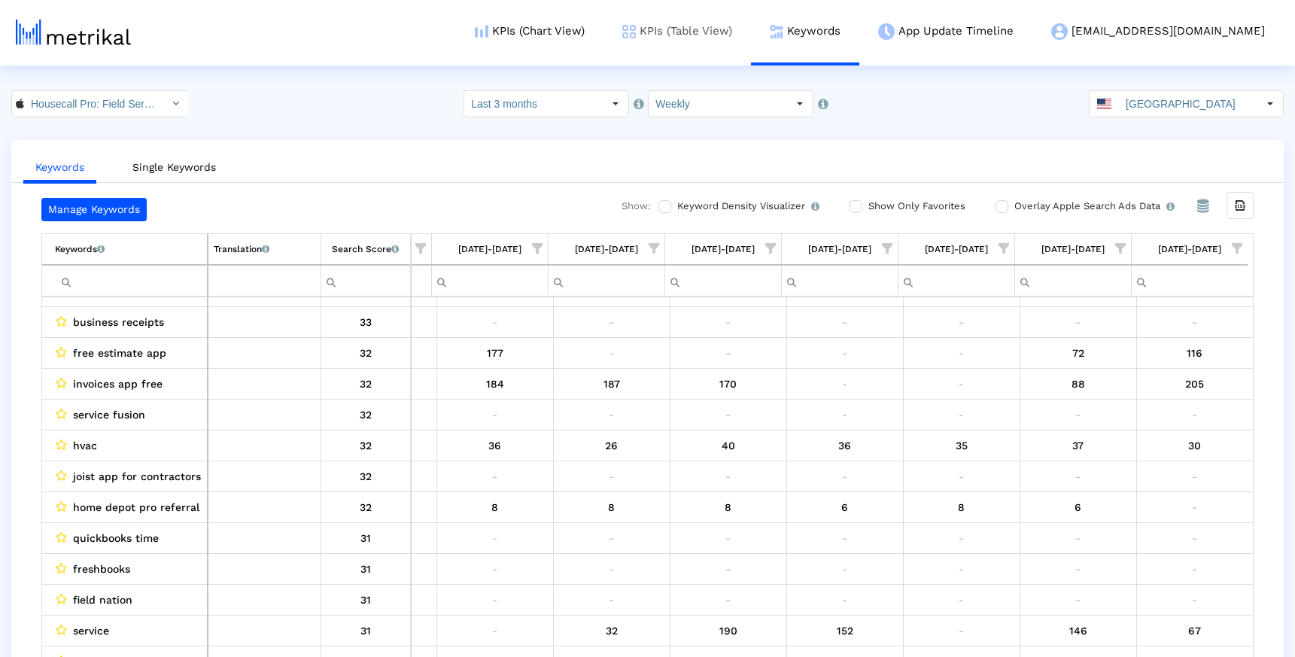
click at [745, 22] on link "KPIs (Table View)" at bounding box center [677, 31] width 147 height 62
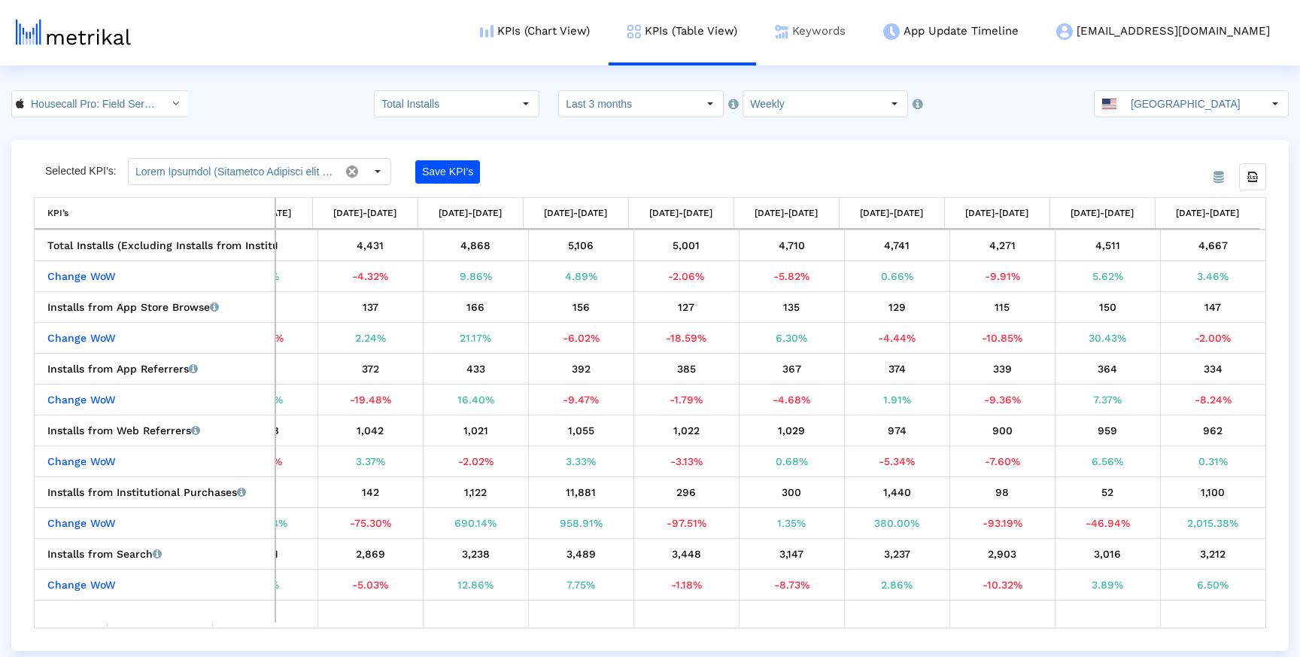
click at [865, 32] on link "Keywords" at bounding box center [810, 31] width 108 height 62
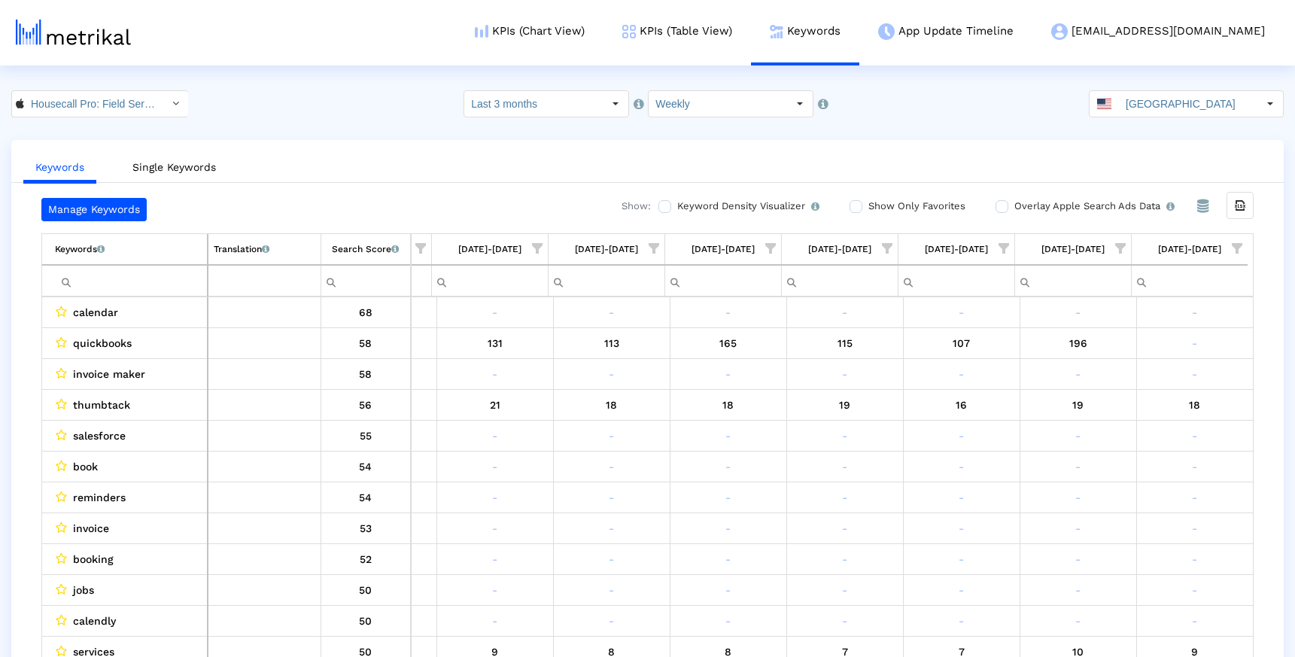
click at [1120, 254] on span "Show filter options for column '09/07/25-09/13/25'" at bounding box center [1120, 248] width 11 height 11
click at [975, 357] on span "Filter options" at bounding box center [973, 357] width 17 height 17
click at [975, 385] on span "Filter options" at bounding box center [973, 387] width 17 height 17
click at [975, 417] on span "Filter options" at bounding box center [973, 417] width 17 height 17
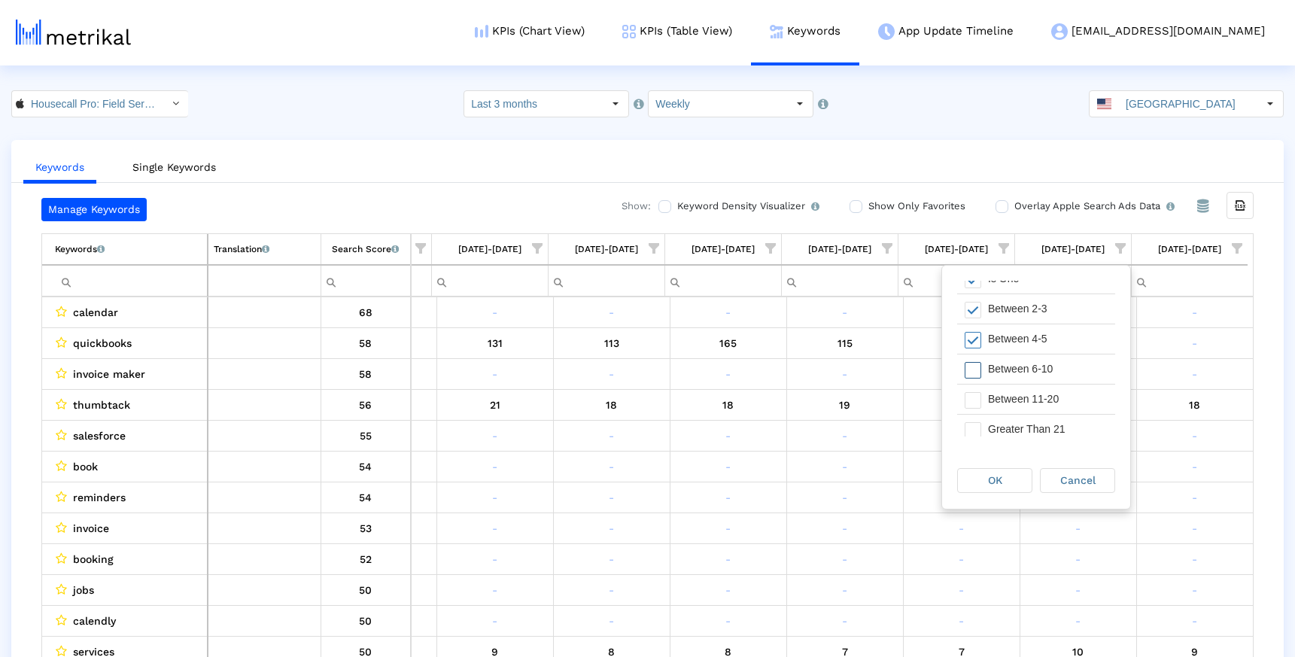
click at [972, 367] on span "Filter options" at bounding box center [973, 370] width 17 height 17
click at [993, 486] on div "OK" at bounding box center [995, 480] width 74 height 23
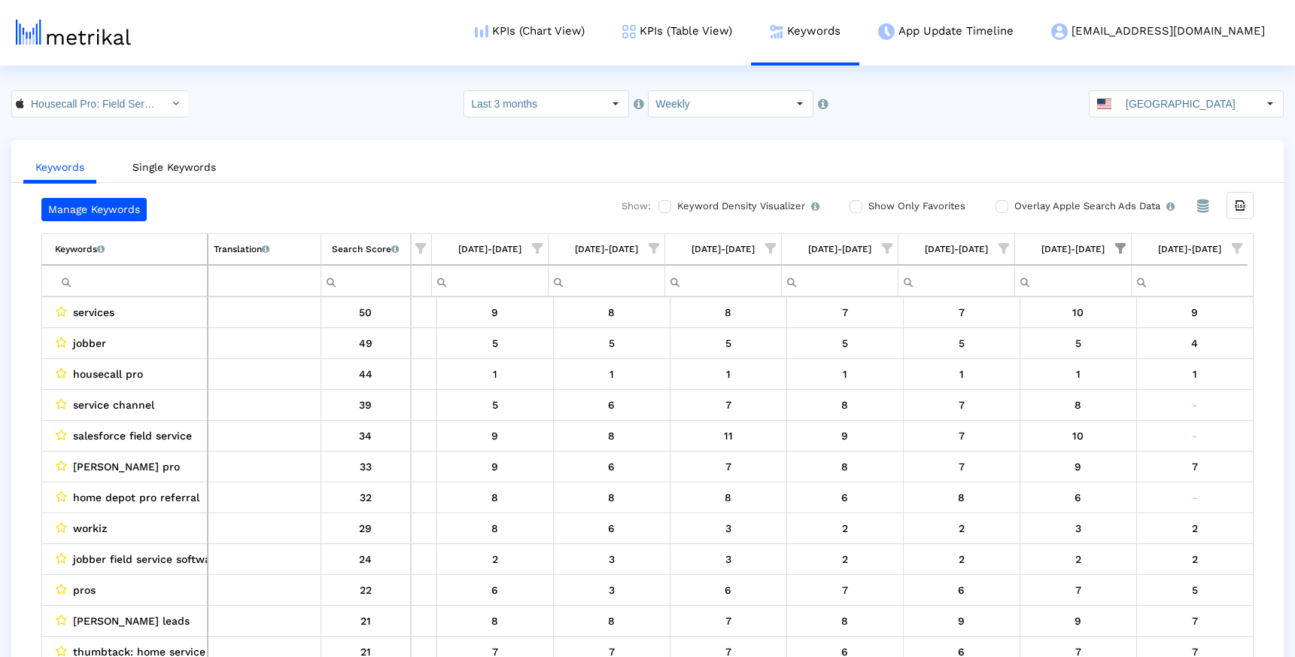
click at [1238, 246] on span "Show filter options for column '09/14/25-09/20/25'" at bounding box center [1237, 248] width 11 height 11
click at [1093, 297] on span "Filter options" at bounding box center [1089, 295] width 17 height 17
click at [1094, 353] on span "Filter options" at bounding box center [1089, 357] width 17 height 17
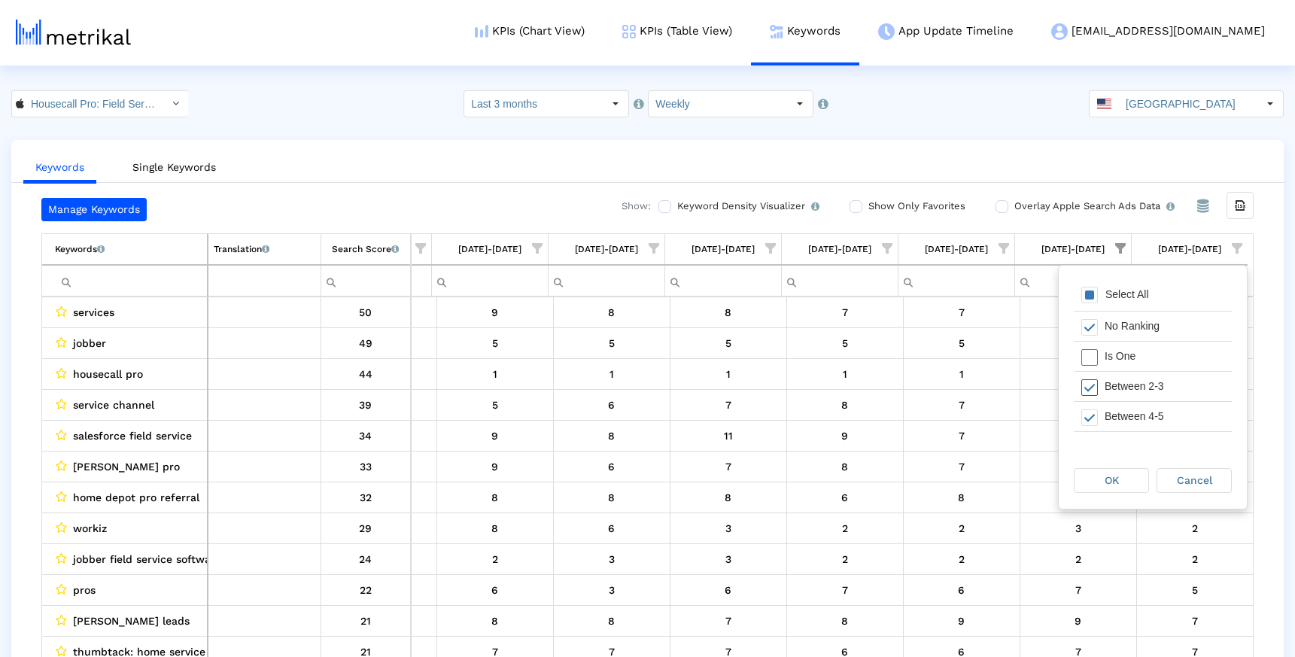
click at [1093, 394] on span "Filter options" at bounding box center [1089, 387] width 17 height 17
click at [1093, 409] on span "Filter options" at bounding box center [1089, 417] width 17 height 17
click at [1087, 401] on span "Filter options" at bounding box center [1089, 402] width 17 height 17
click at [1105, 486] on div "OK" at bounding box center [1112, 480] width 74 height 23
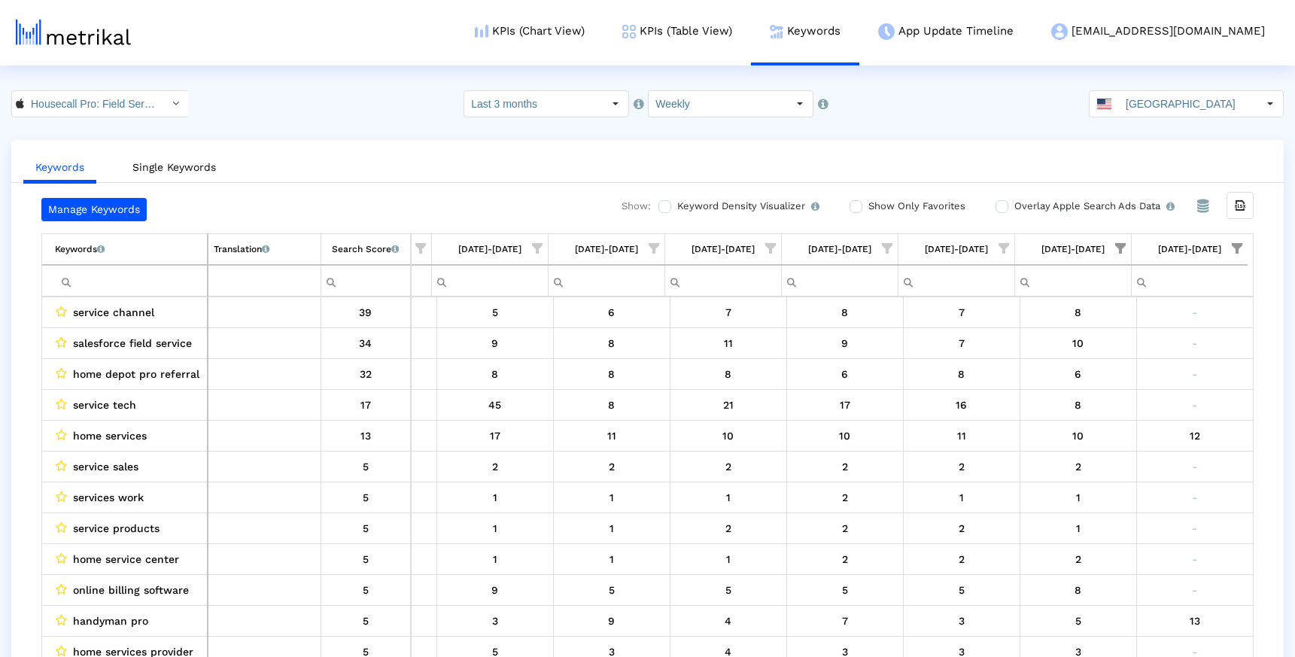
click at [1115, 251] on span "Show filter options for column '09/07/25-09/13/25'" at bounding box center [1120, 248] width 11 height 11
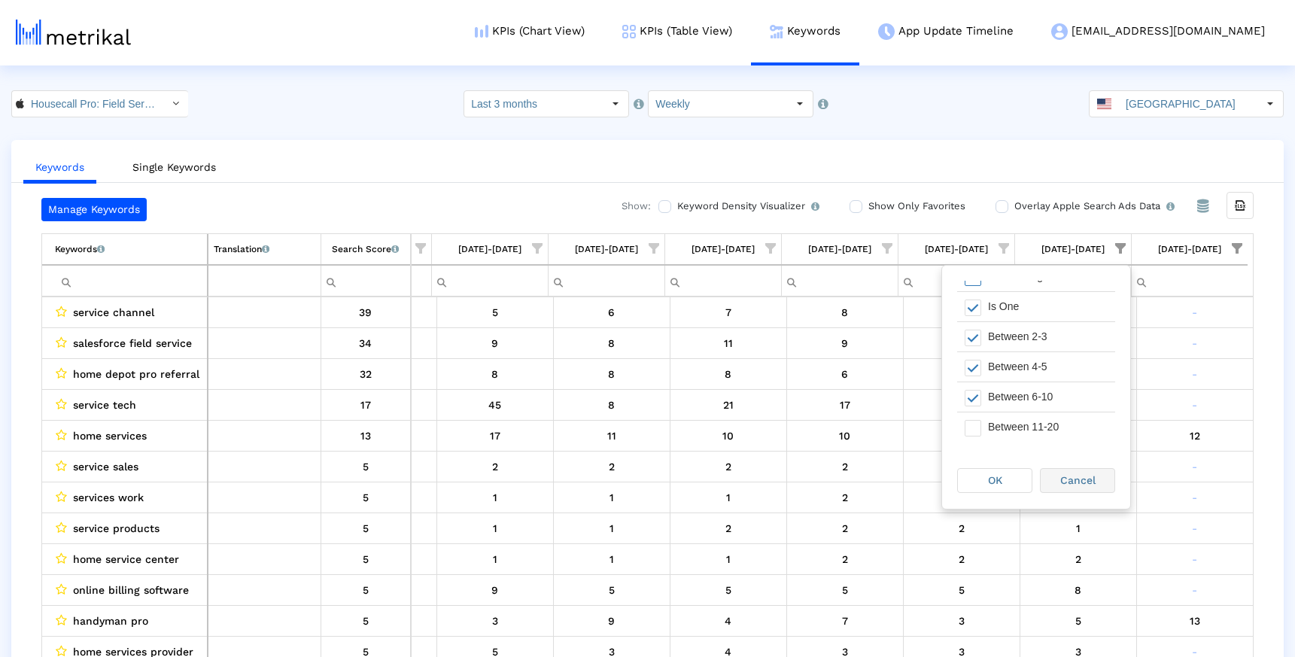
click at [1068, 488] on div "Cancel" at bounding box center [1078, 480] width 74 height 23
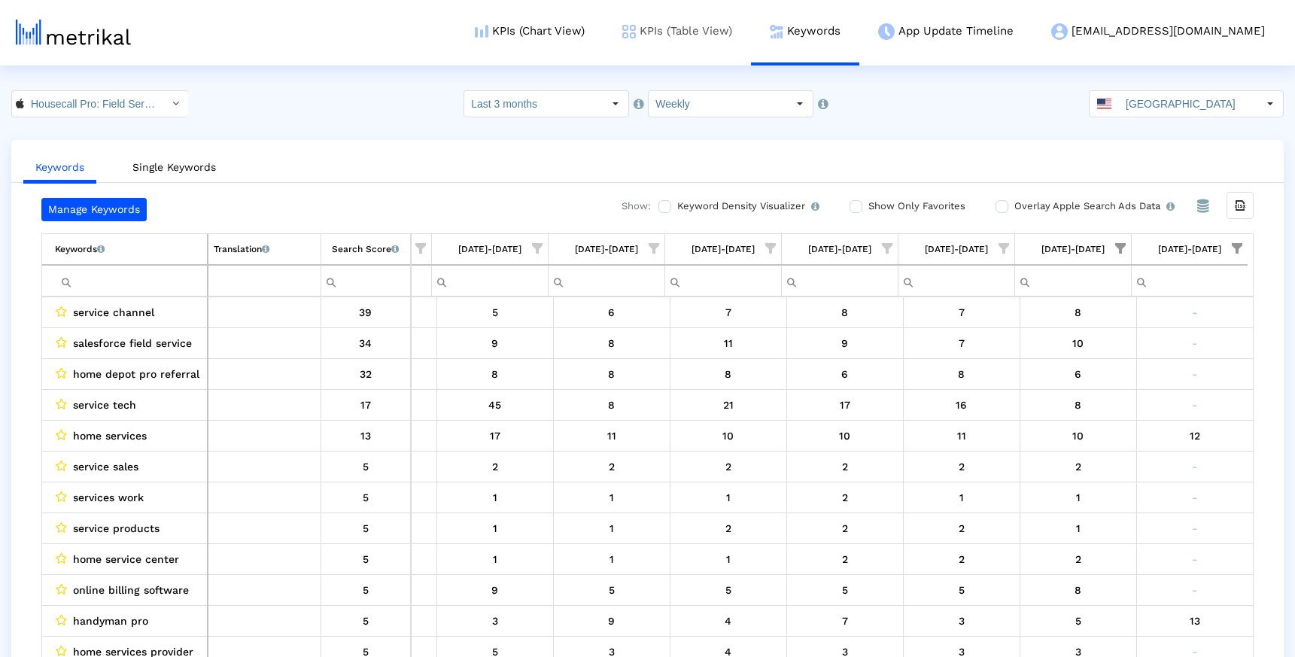
click at [736, 35] on link "KPIs (Table View)" at bounding box center [677, 31] width 147 height 62
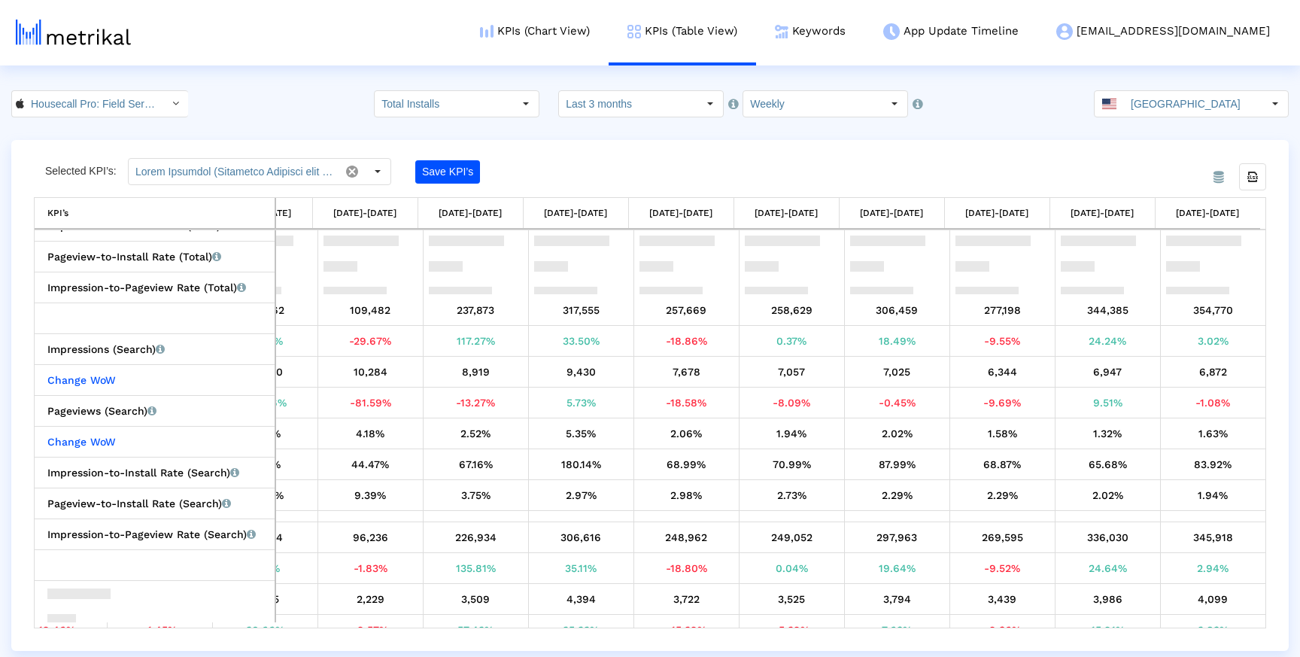
scroll to position [1476, 385]
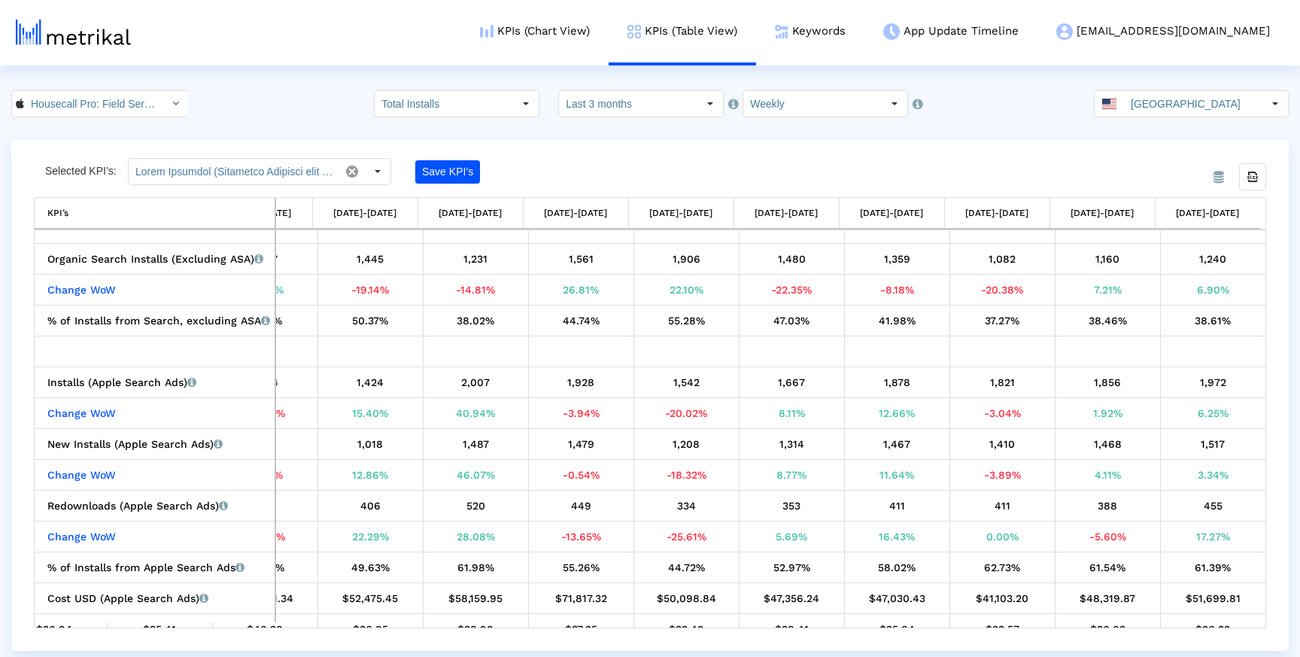
click at [988, 155] on div "From Database Selected KPI’s: Save KPI’s Export all data KPI’s KPI’s 06/22/25-0…" at bounding box center [650, 395] width 1278 height 511
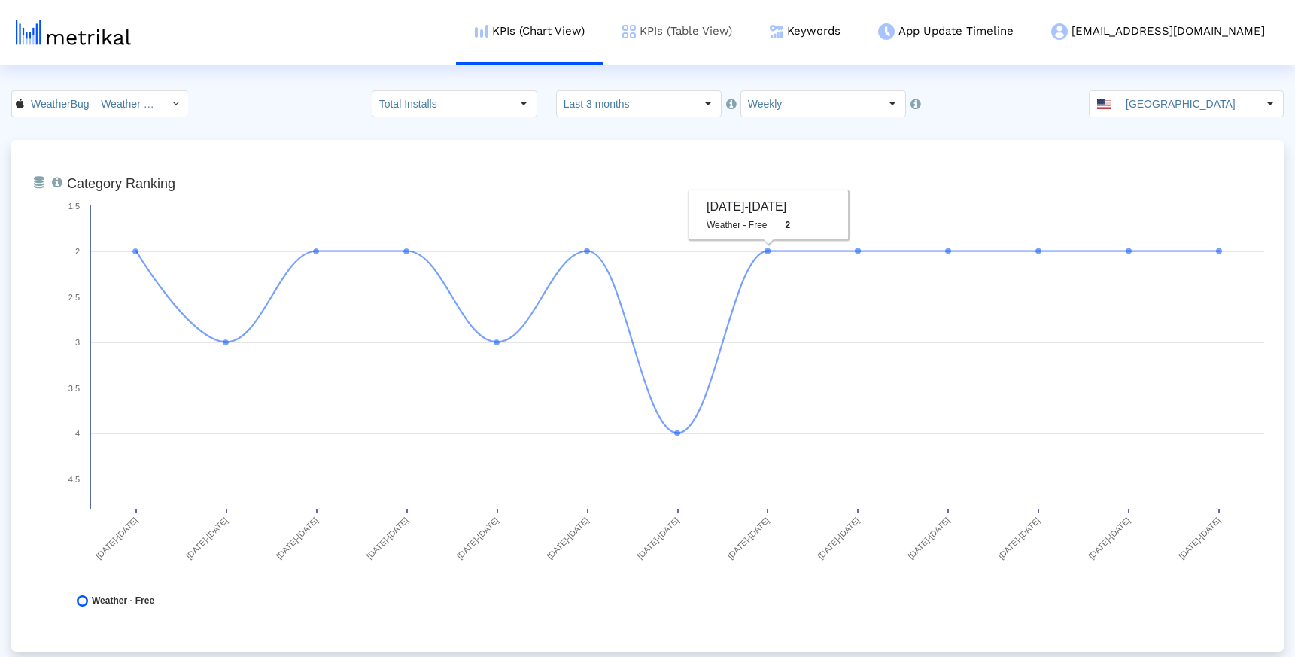
click at [720, 30] on link "KPIs (Table View)" at bounding box center [677, 31] width 147 height 62
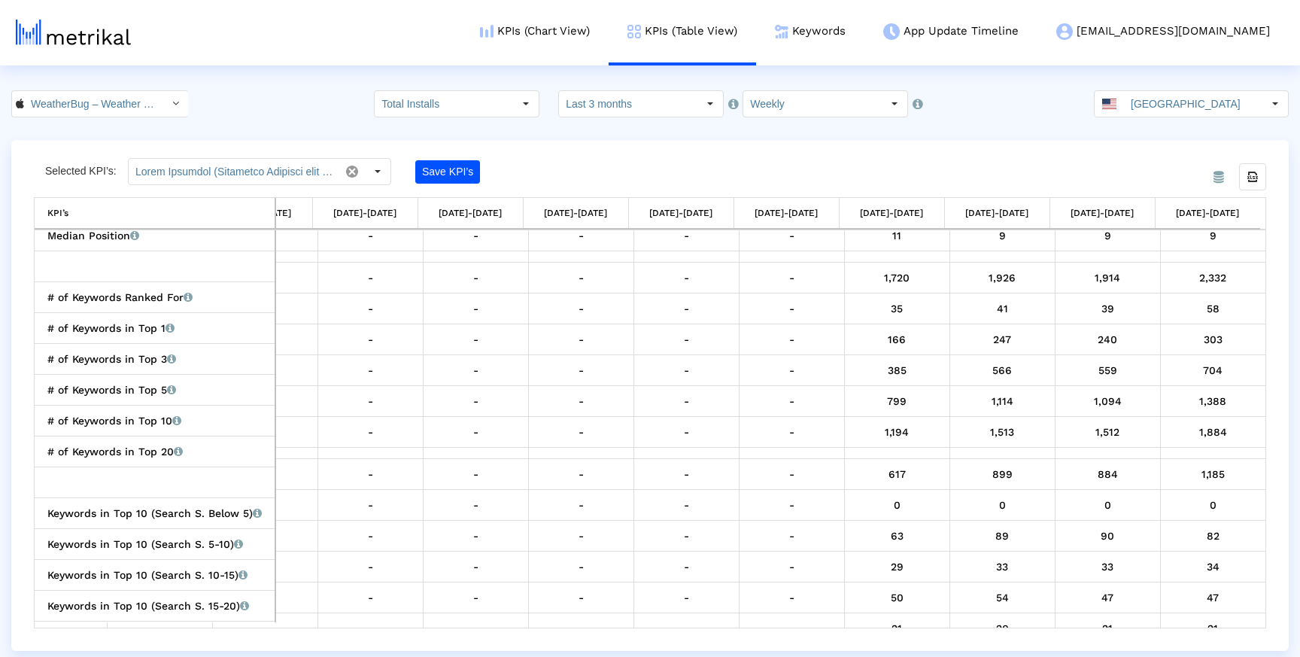
scroll to position [1796, 0]
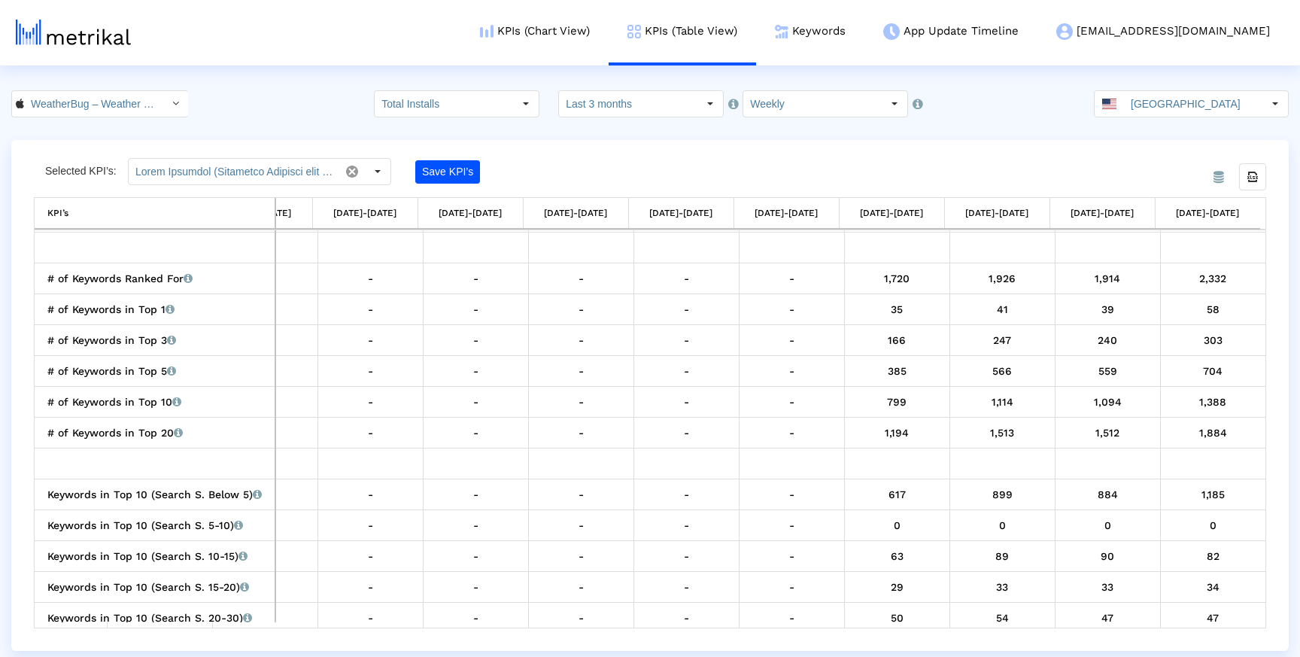
click at [602, 138] on crea-index "WeatherBug – Weather Forecast < 281940292 > Total Installs Select how far back …" at bounding box center [650, 370] width 1300 height 561
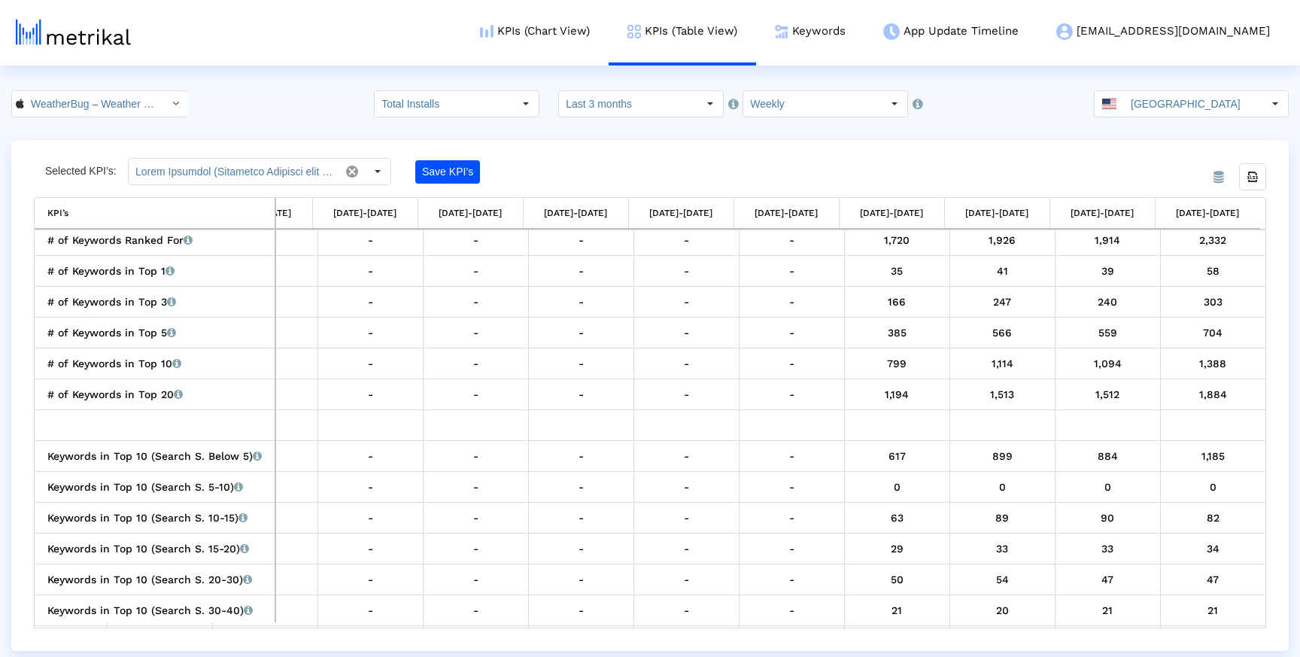
click at [573, 168] on div "Save KPI’s" at bounding box center [528, 171] width 226 height 27
